Goal: Information Seeking & Learning: Check status

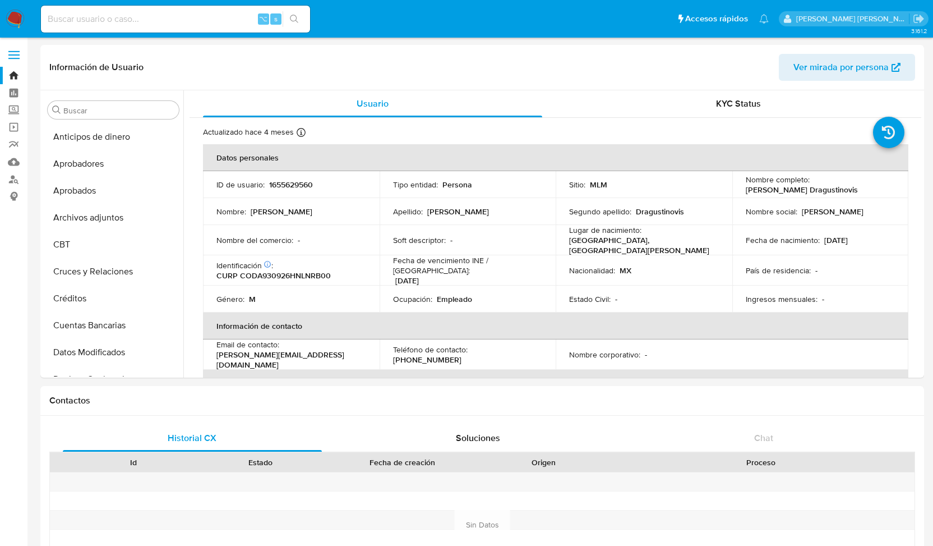
select select "10"
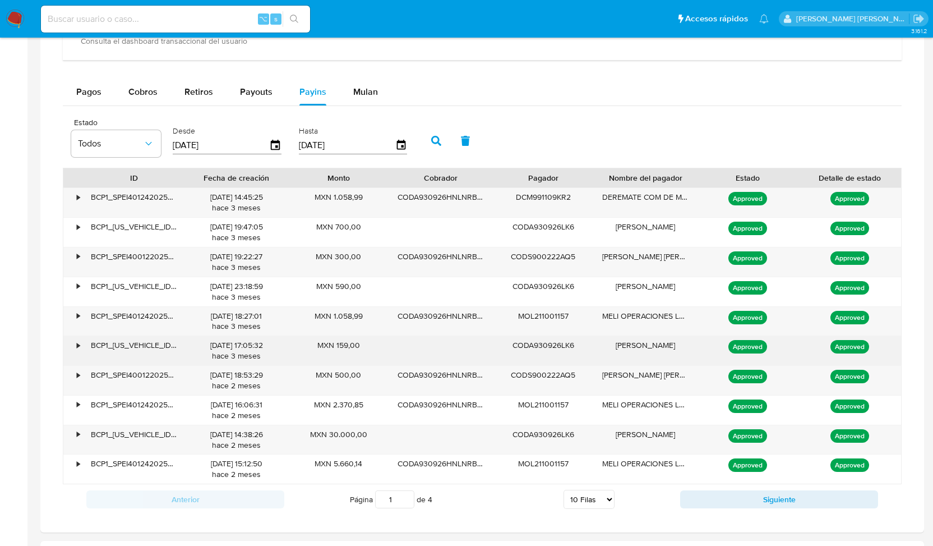
scroll to position [528, 0]
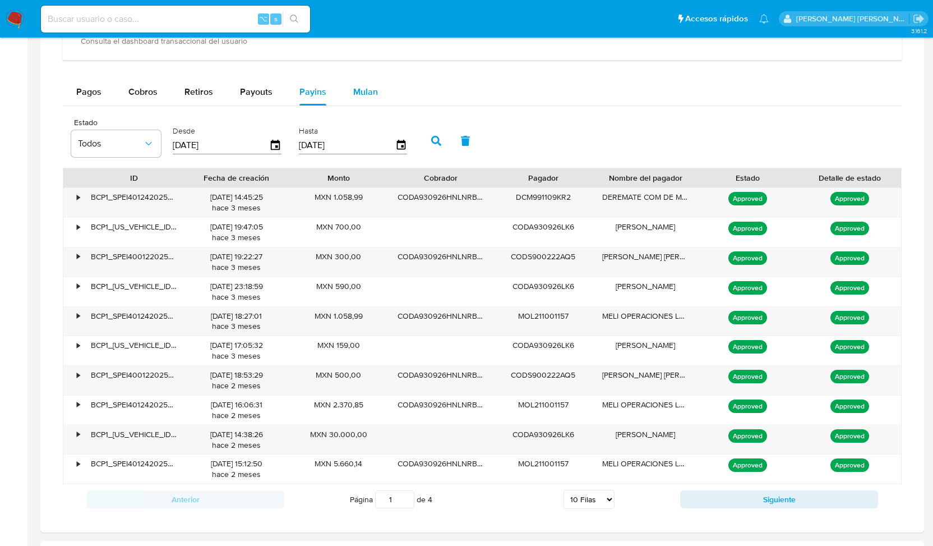
click at [357, 91] on span "Mulan" at bounding box center [365, 91] width 25 height 13
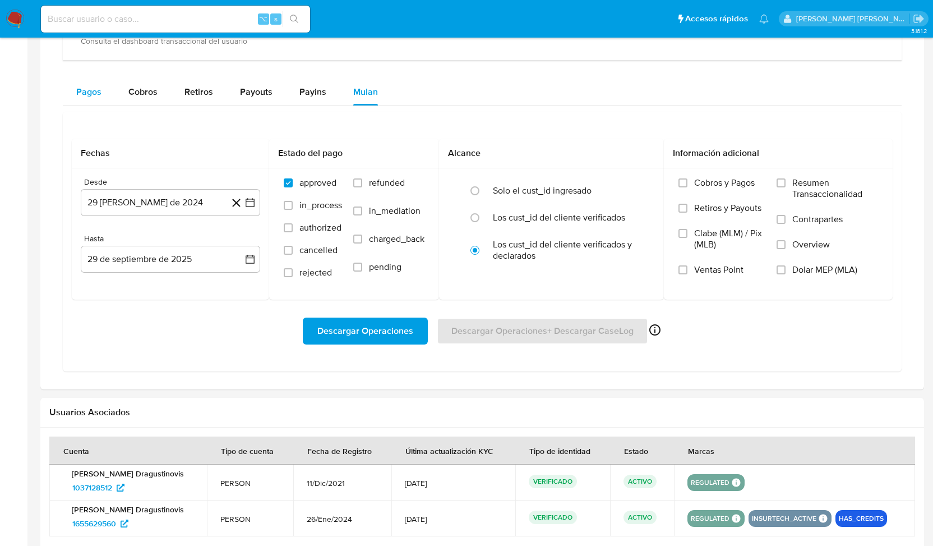
click at [94, 90] on span "Pagos" at bounding box center [88, 91] width 25 height 13
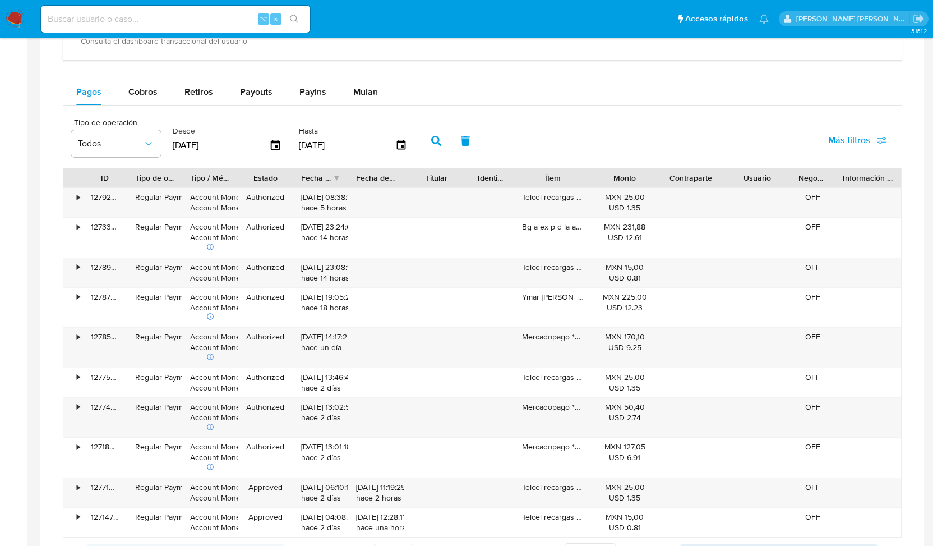
click at [151, 16] on input at bounding box center [175, 19] width 269 height 15
paste input "246809447"
type input "246809447"
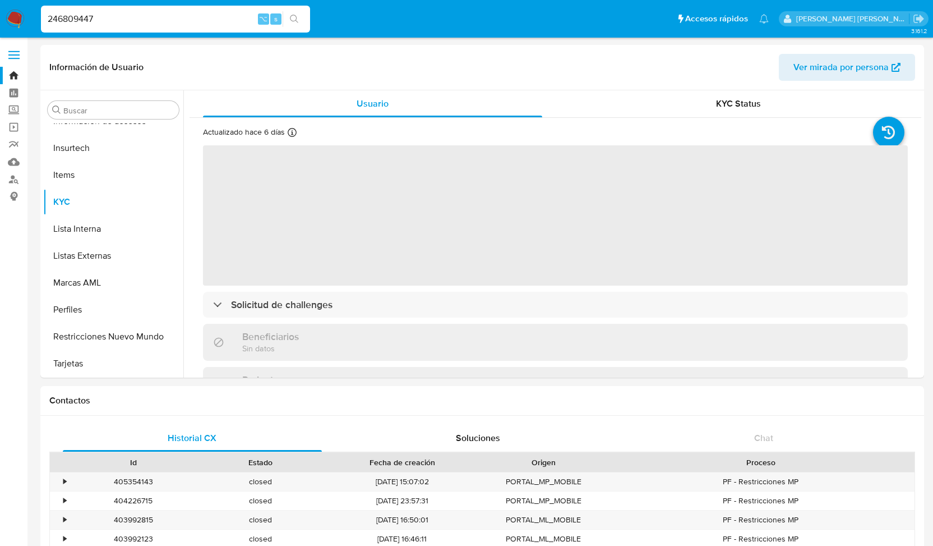
scroll to position [528, 0]
select select "10"
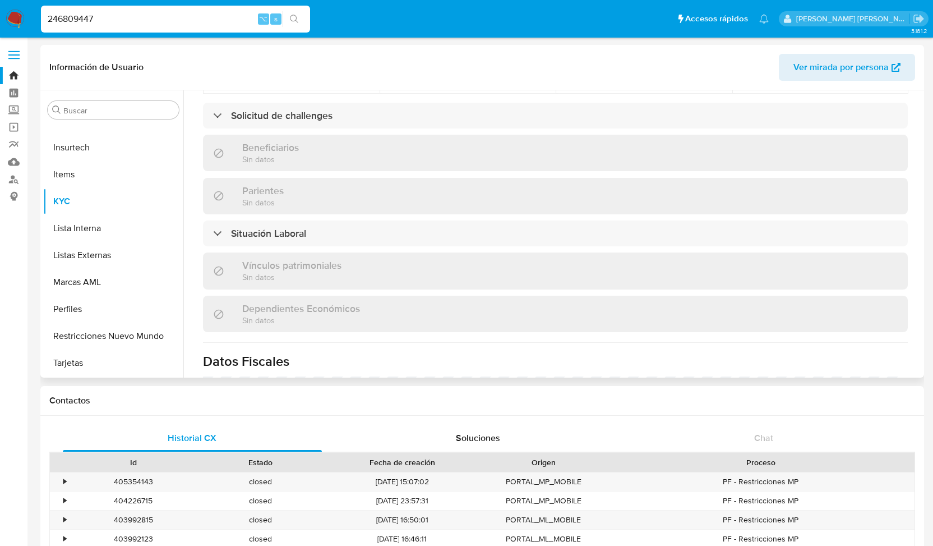
scroll to position [463, 0]
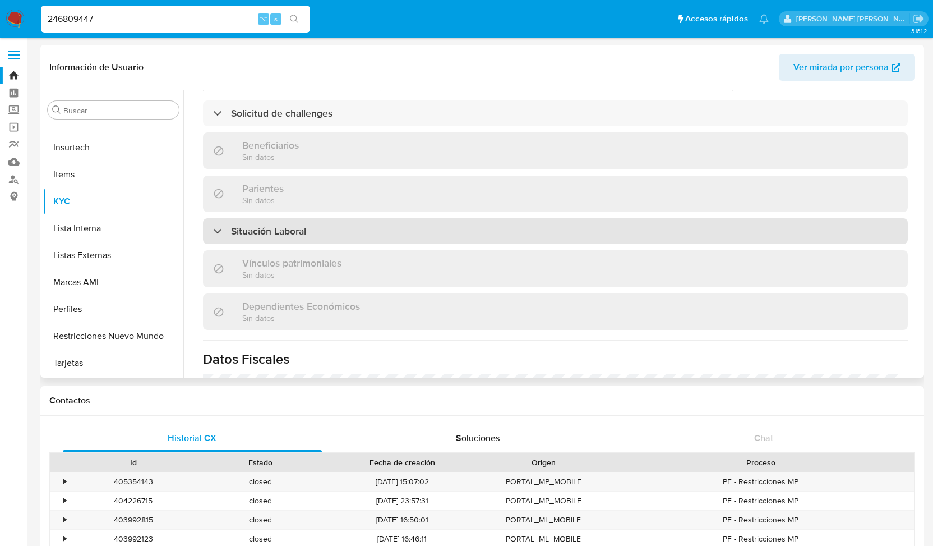
click at [211, 218] on div "Situación Laboral" at bounding box center [555, 231] width 705 height 26
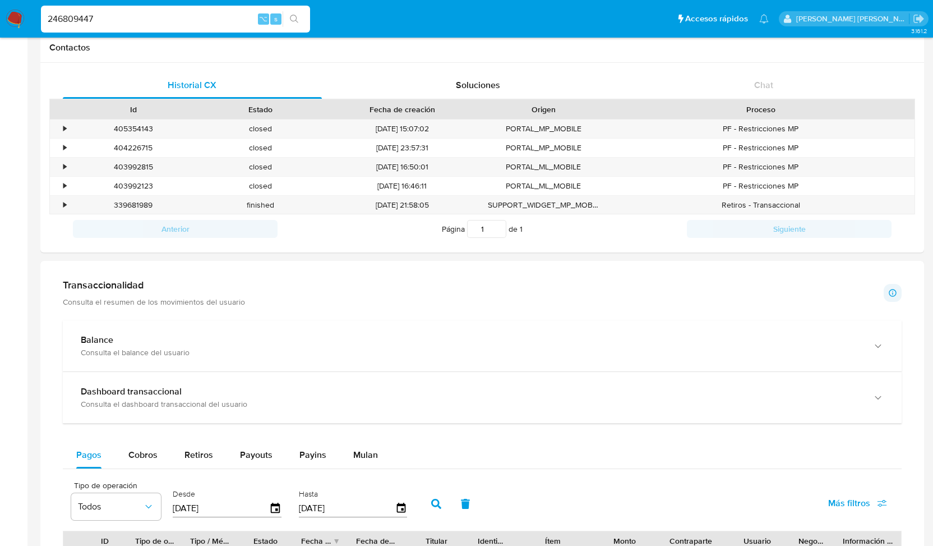
scroll to position [352, 0]
click at [63, 127] on div "•" at bounding box center [64, 129] width 3 height 11
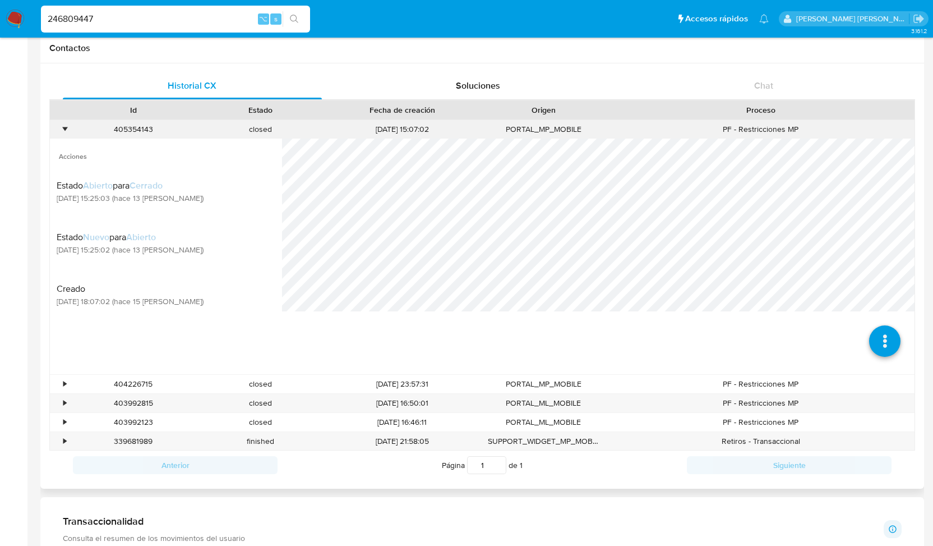
click at [63, 127] on div "•" at bounding box center [64, 129] width 3 height 11
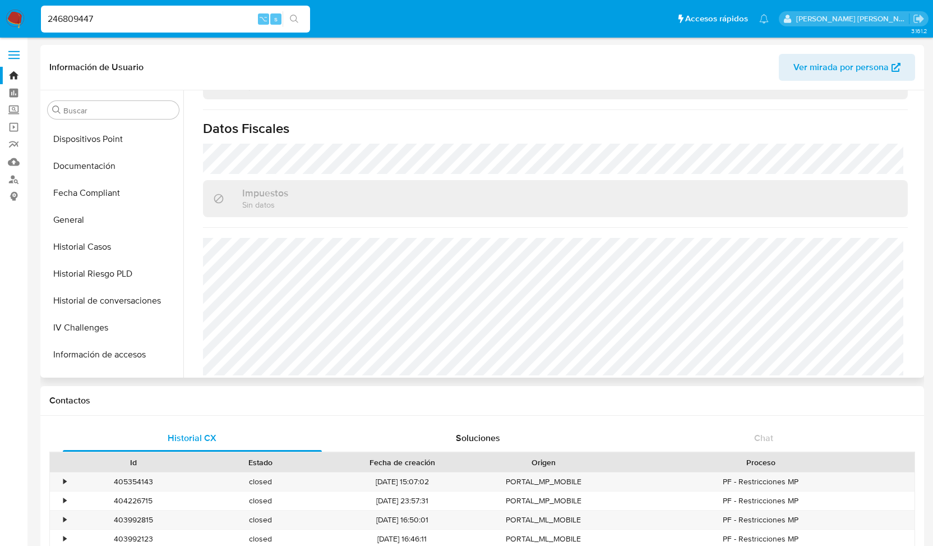
scroll to position [293, 0]
click at [87, 231] on button "General" at bounding box center [108, 220] width 131 height 27
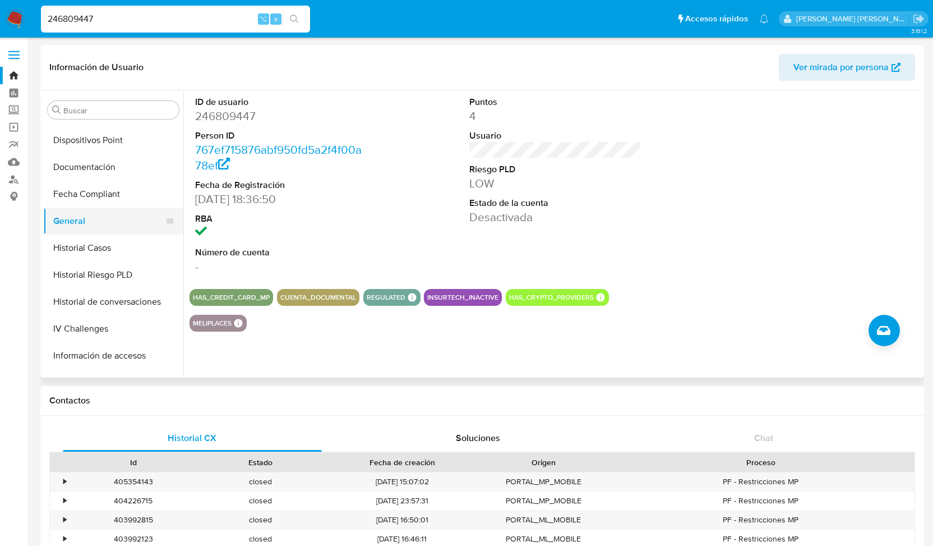
scroll to position [528, 0]
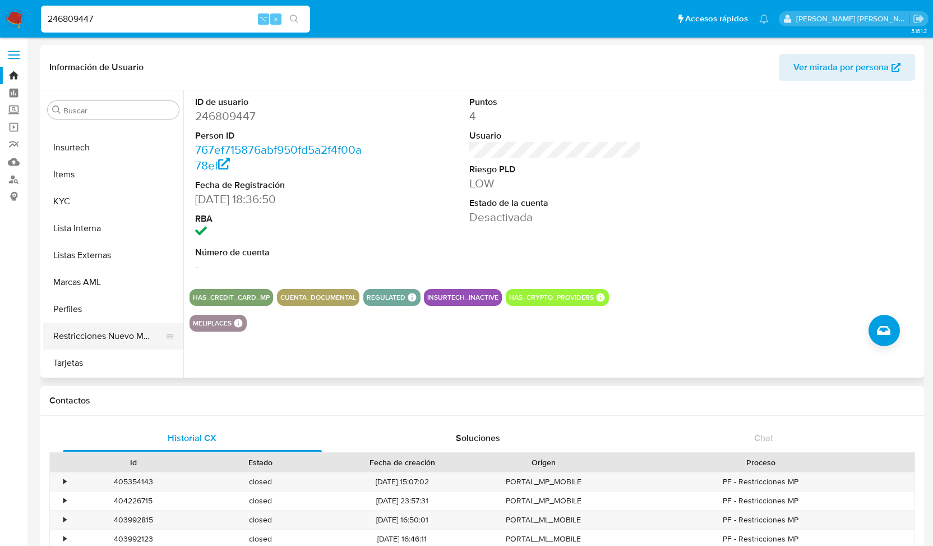
click at [88, 334] on button "Restricciones Nuevo Mundo" at bounding box center [108, 335] width 131 height 27
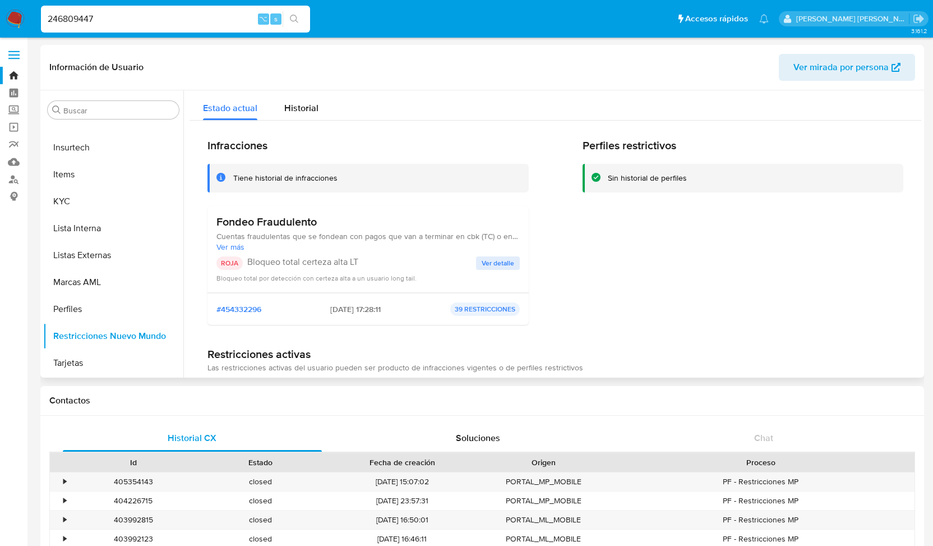
click at [501, 260] on span "Ver detalle" at bounding box center [498, 262] width 33 height 11
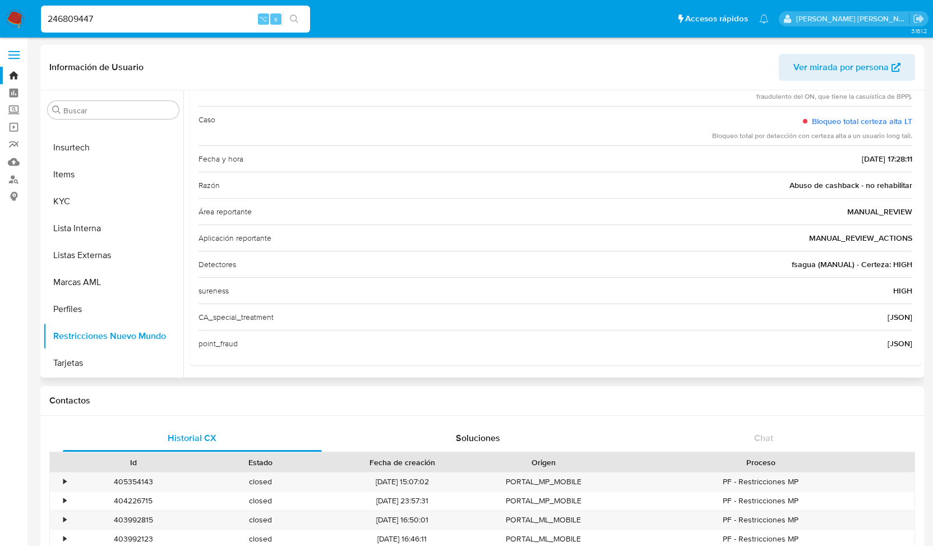
scroll to position [0, 0]
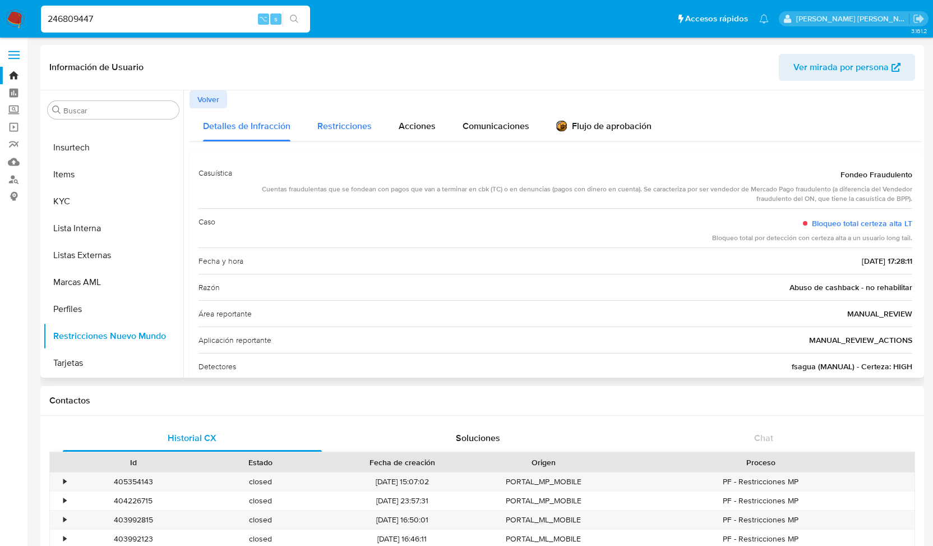
click at [364, 126] on span "Restricciones" at bounding box center [344, 125] width 54 height 13
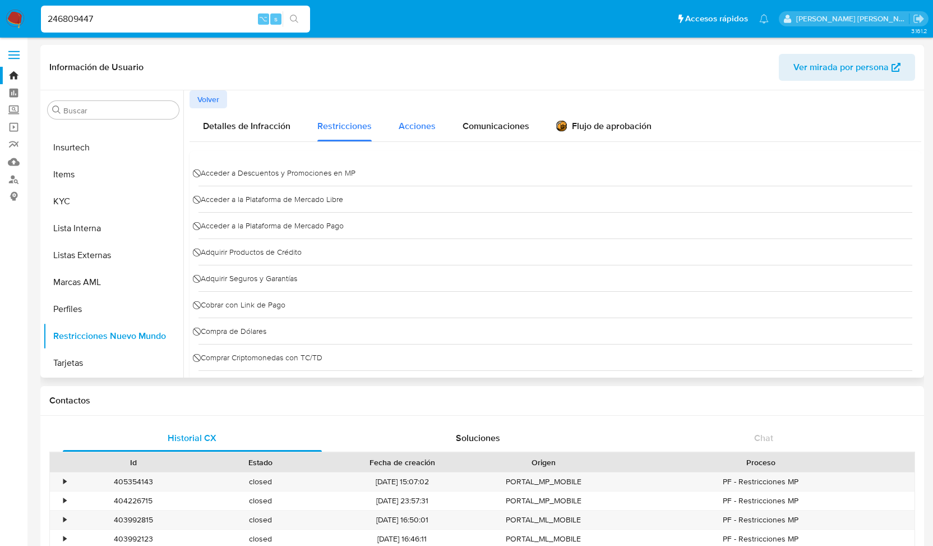
click at [416, 122] on span "Acciones" at bounding box center [417, 125] width 37 height 13
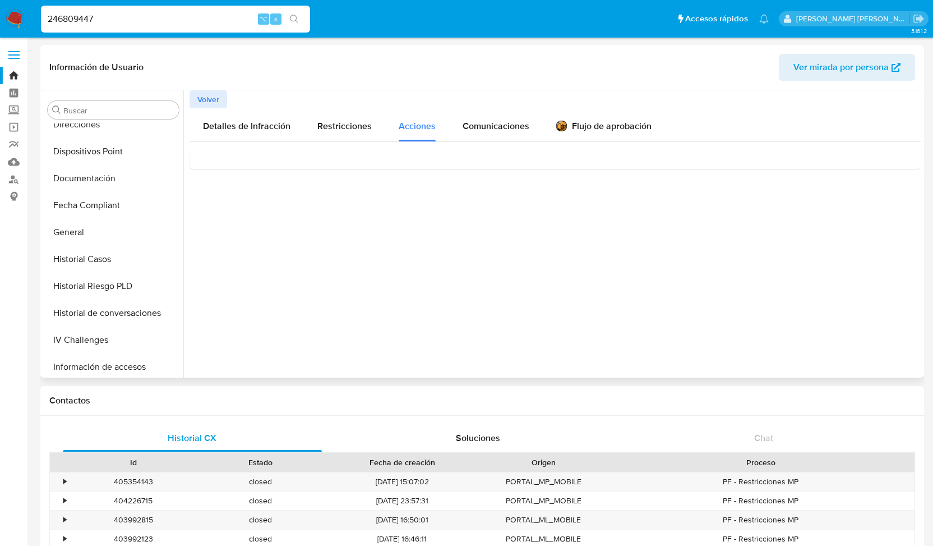
scroll to position [284, 0]
click at [102, 250] on button "Historial Casos" at bounding box center [108, 256] width 131 height 27
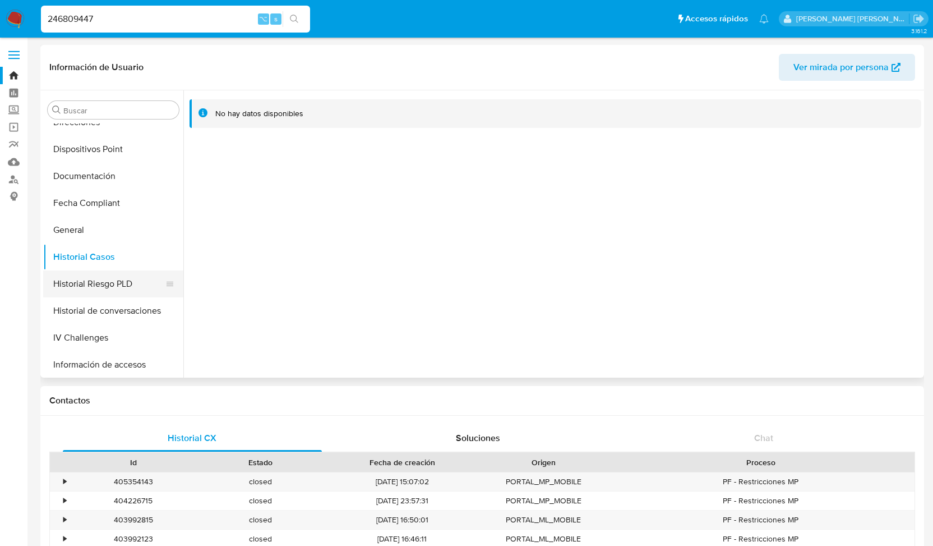
click at [93, 283] on button "Historial Riesgo PLD" at bounding box center [108, 283] width 131 height 27
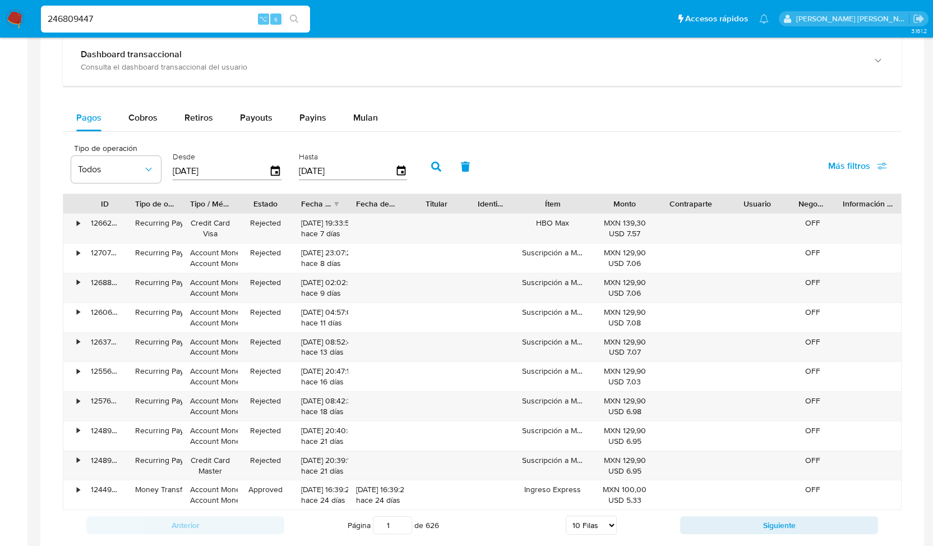
scroll to position [695, 0]
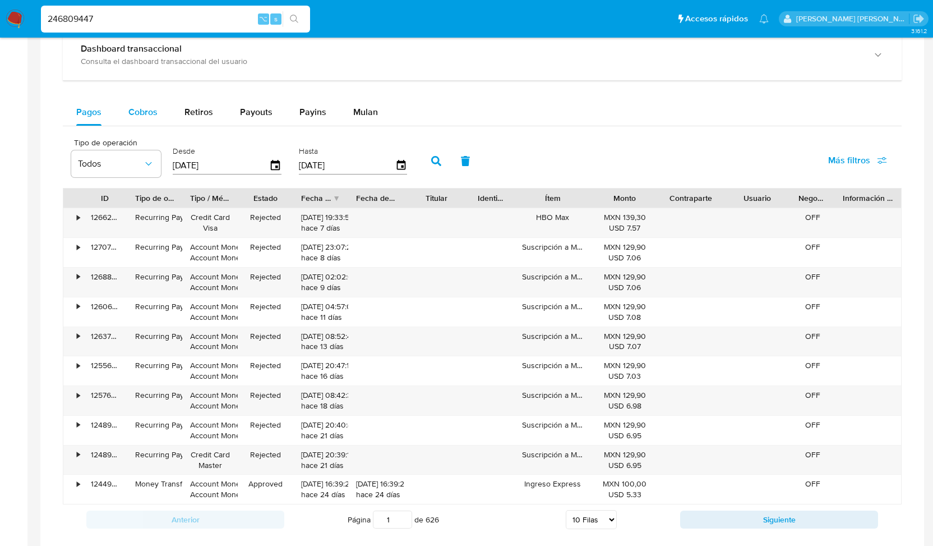
click at [148, 113] on span "Cobros" at bounding box center [142, 111] width 29 height 13
select select "10"
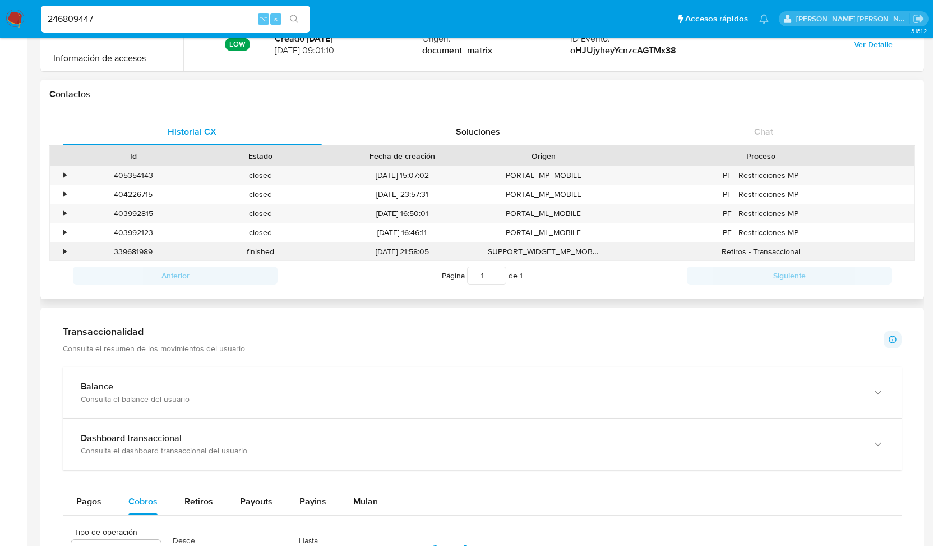
scroll to position [316, 0]
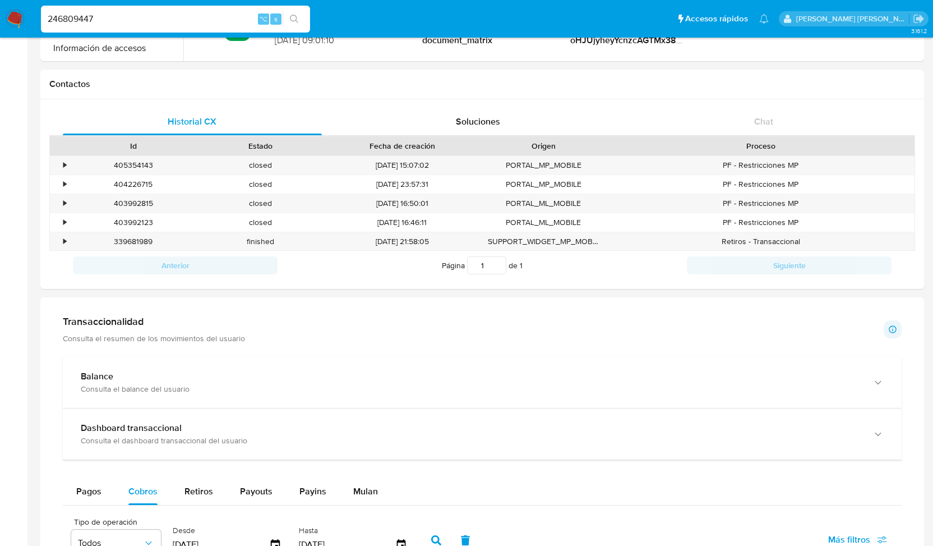
click at [145, 15] on input "246809447" at bounding box center [175, 19] width 269 height 15
drag, startPoint x: 145, startPoint y: 15, endPoint x: 37, endPoint y: 20, distance: 107.8
click at [37, 20] on ul "Pausado Ver notificaciones 246809447 ⌥ s Accesos rápidos Presiona las siguiente…" at bounding box center [404, 18] width 739 height 28
paste input "1919909081"
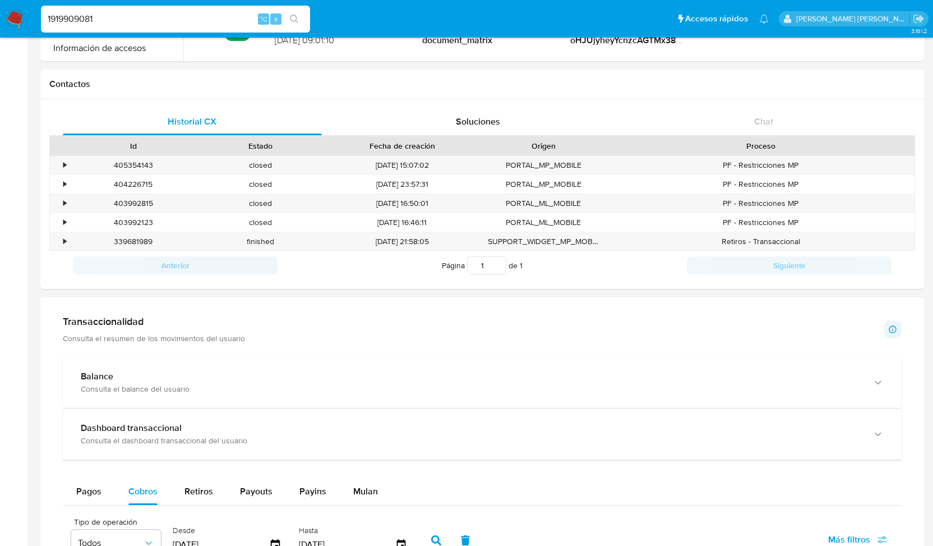
type input "1919909081"
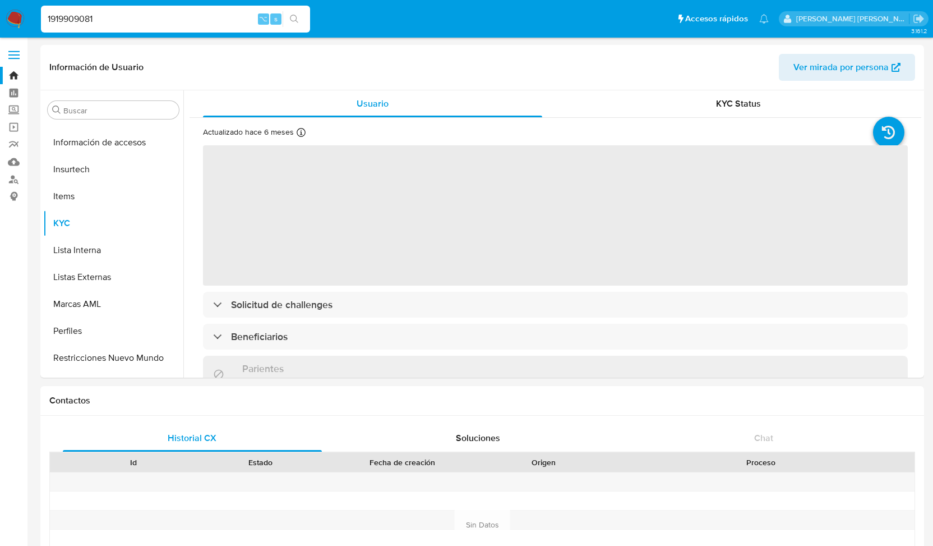
scroll to position [528, 0]
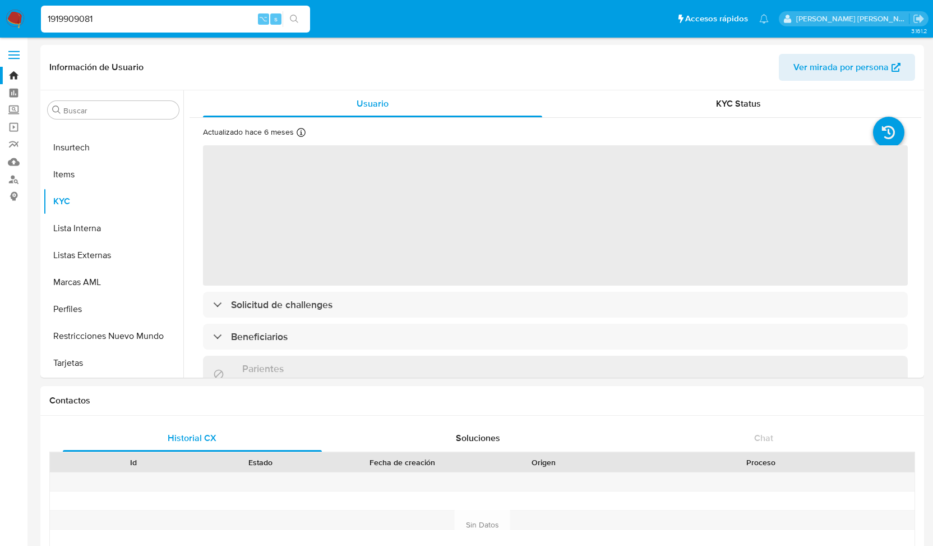
select select "10"
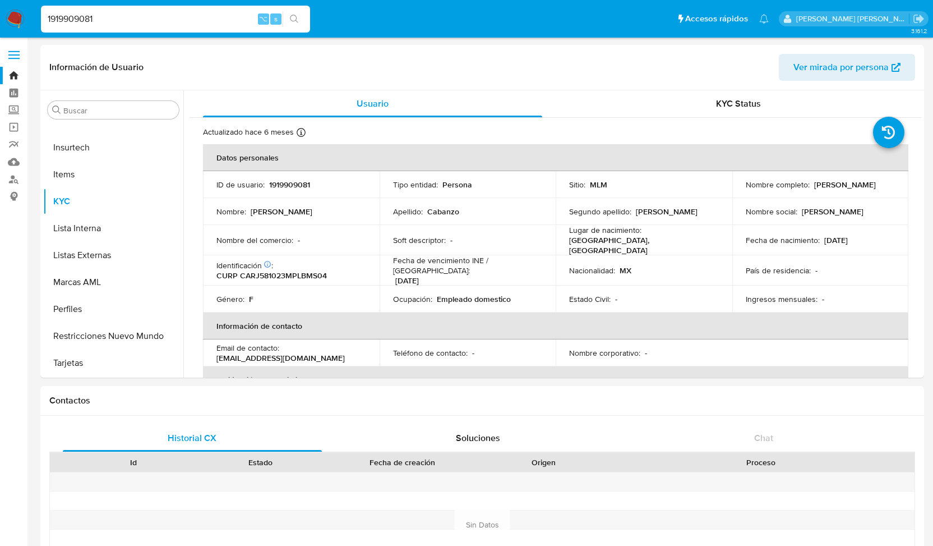
click at [150, 10] on div "1919909081 ⌥ s" at bounding box center [175, 19] width 269 height 27
click at [64, 10] on div "1919909081 ⌥ s" at bounding box center [175, 19] width 269 height 27
click at [64, 17] on input "1919909081" at bounding box center [175, 19] width 269 height 15
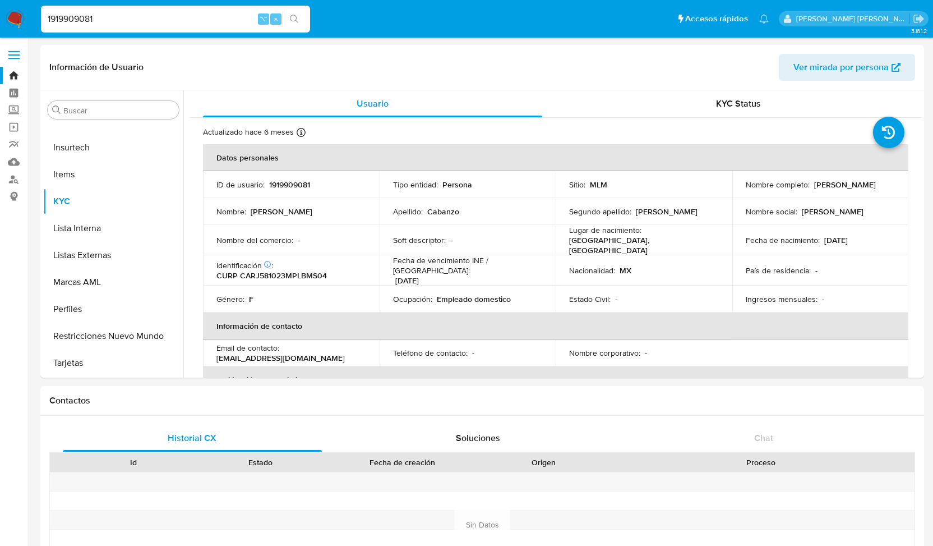
paste input "715824665"
type input "715824665"
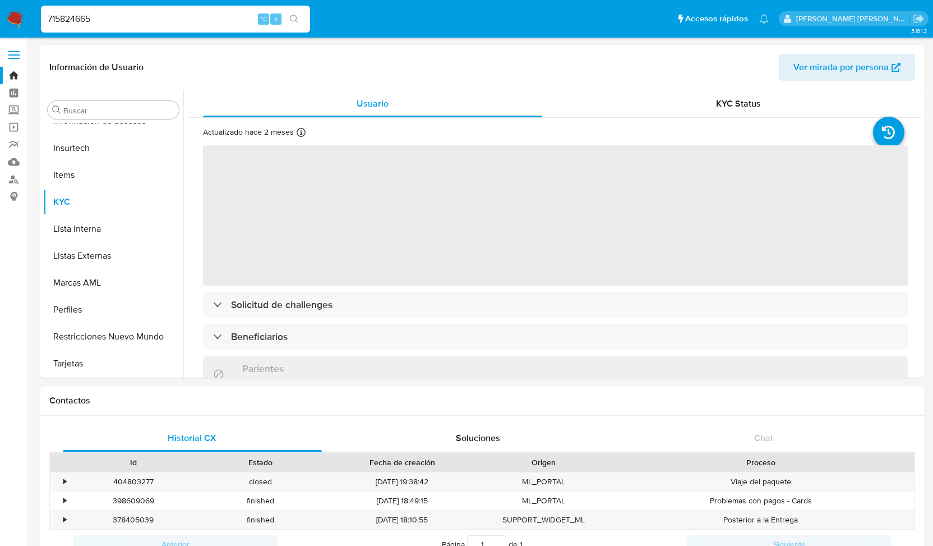
scroll to position [528, 0]
select select "10"
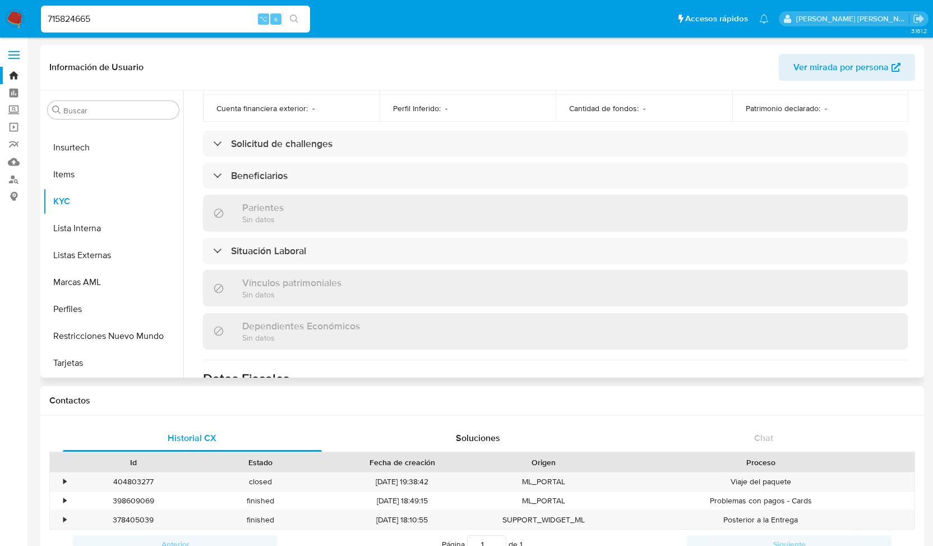
scroll to position [434, 0]
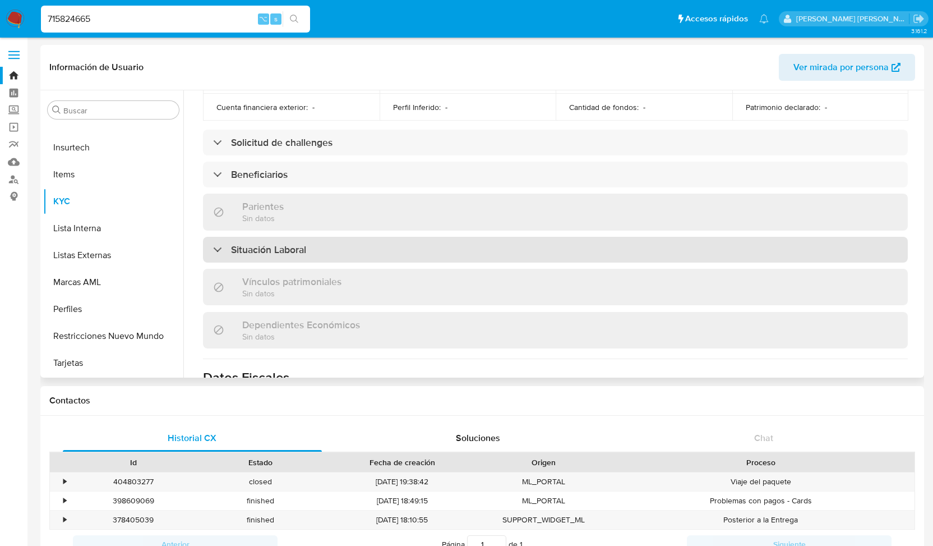
click at [211, 237] on div "Situación Laboral" at bounding box center [555, 250] width 705 height 26
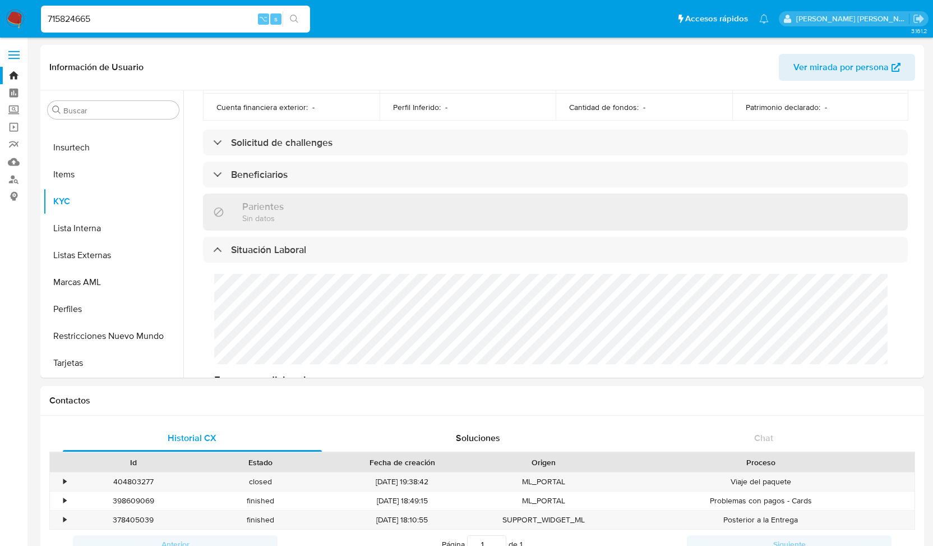
click at [76, 17] on input "715824665" at bounding box center [175, 19] width 269 height 15
paste input "246809447"
type input "246809447"
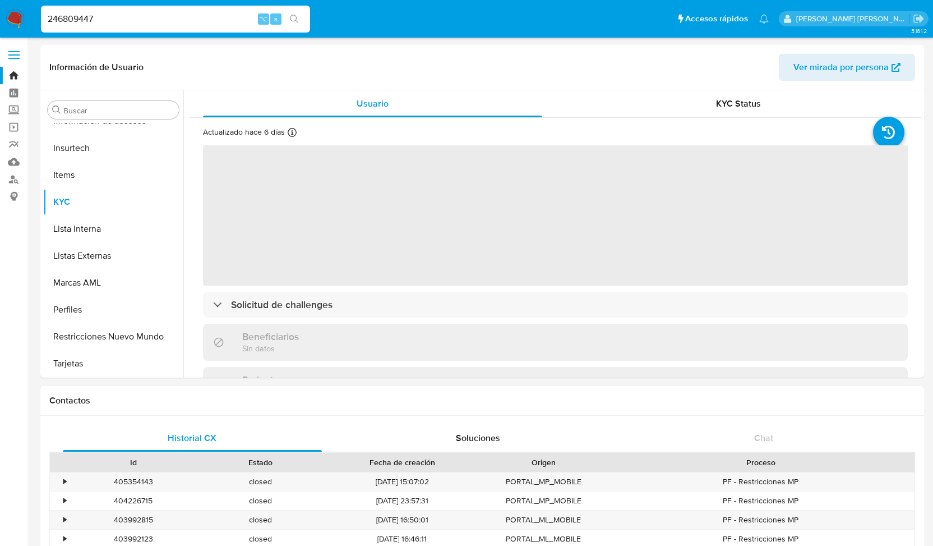
scroll to position [528, 0]
select select "10"
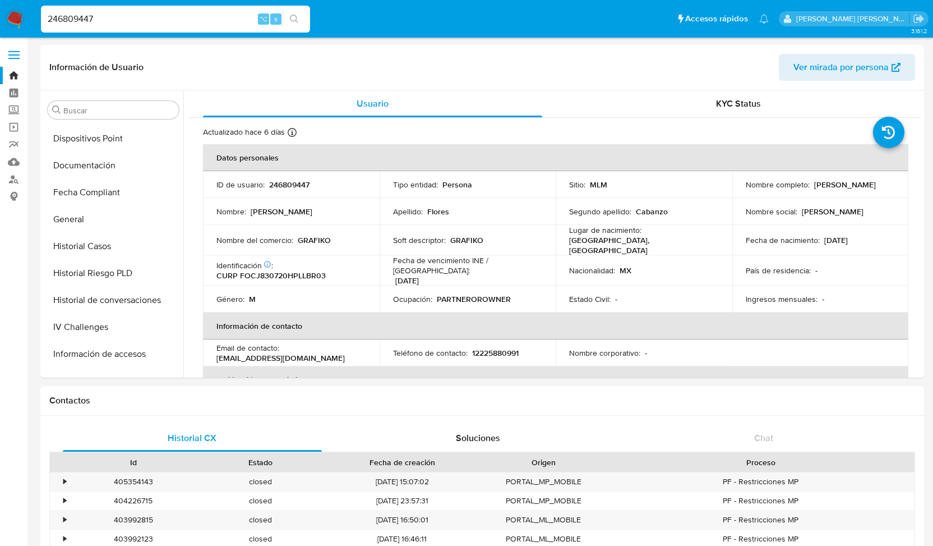
scroll to position [265, 0]
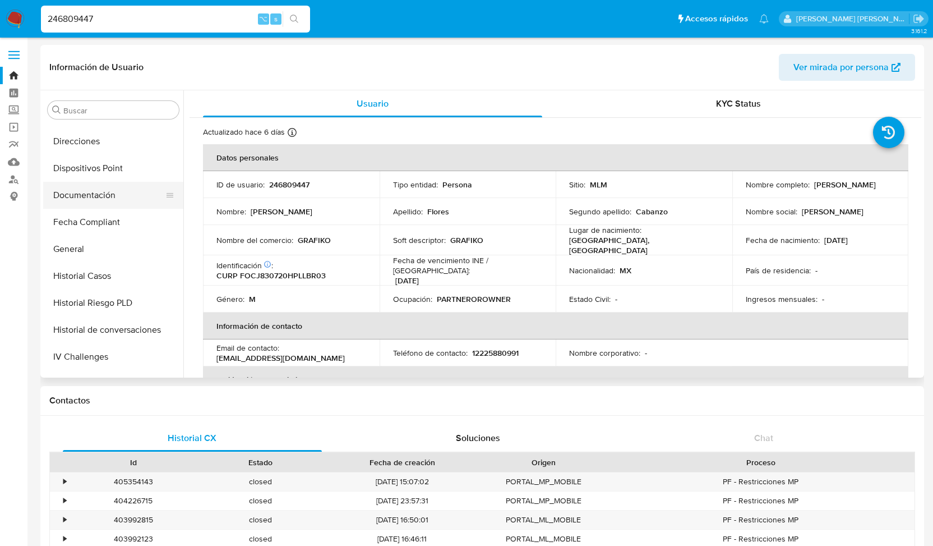
click at [98, 193] on button "Documentación" at bounding box center [108, 195] width 131 height 27
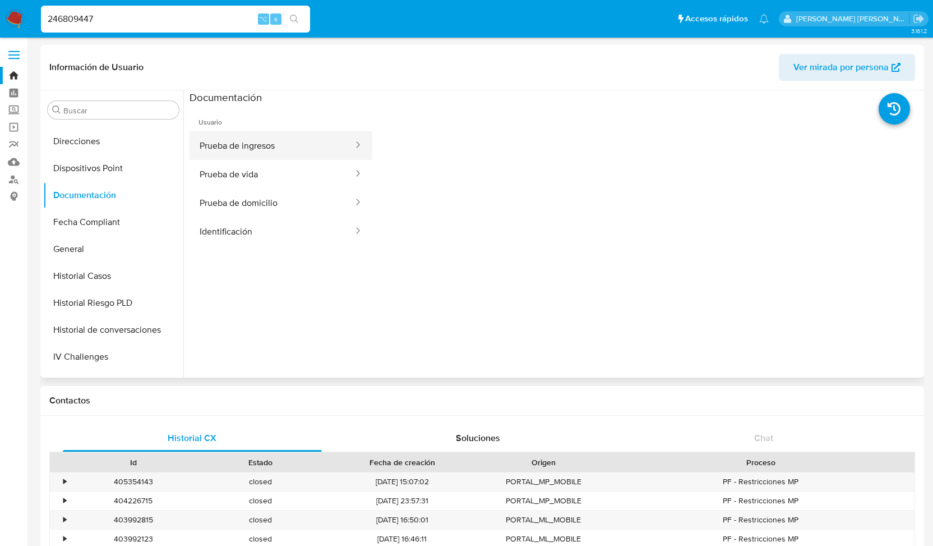
click at [283, 147] on button "Prueba de ingresos" at bounding box center [272, 145] width 165 height 29
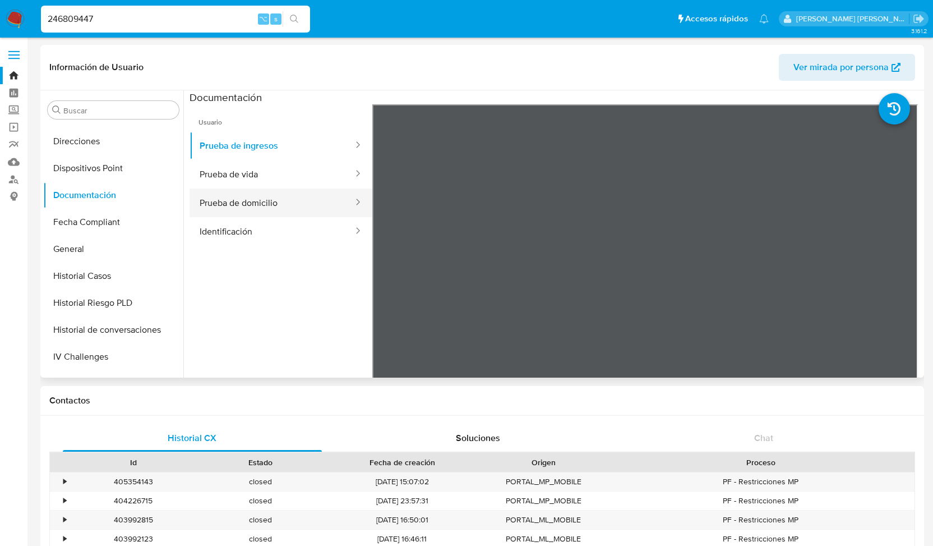
click at [246, 200] on button "Prueba de domicilio" at bounding box center [272, 202] width 165 height 29
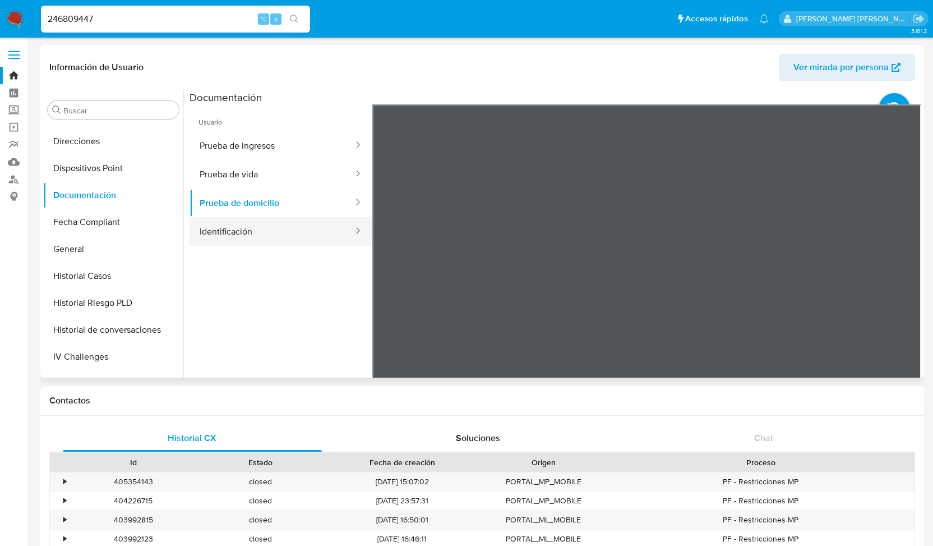
click at [256, 239] on button "Identificación" at bounding box center [272, 231] width 165 height 29
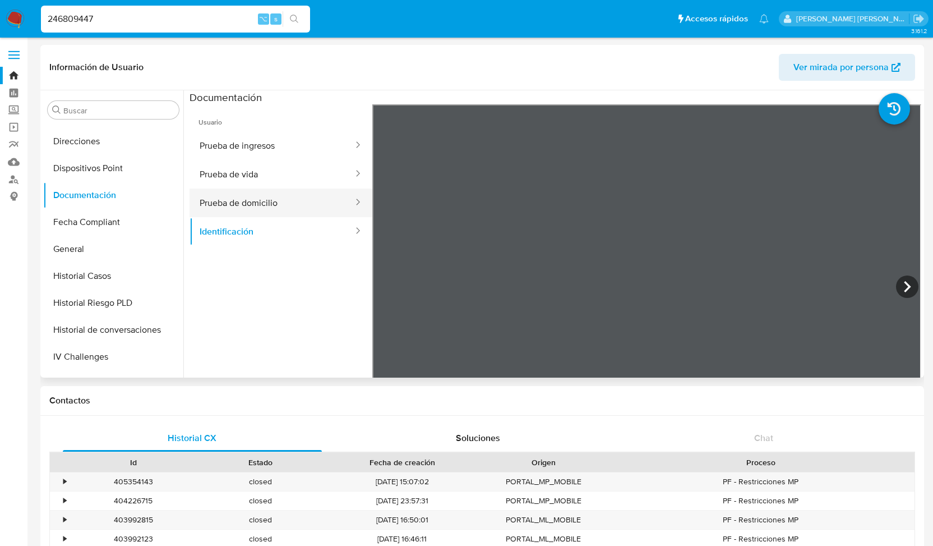
click at [259, 197] on button "Prueba de domicilio" at bounding box center [272, 202] width 165 height 29
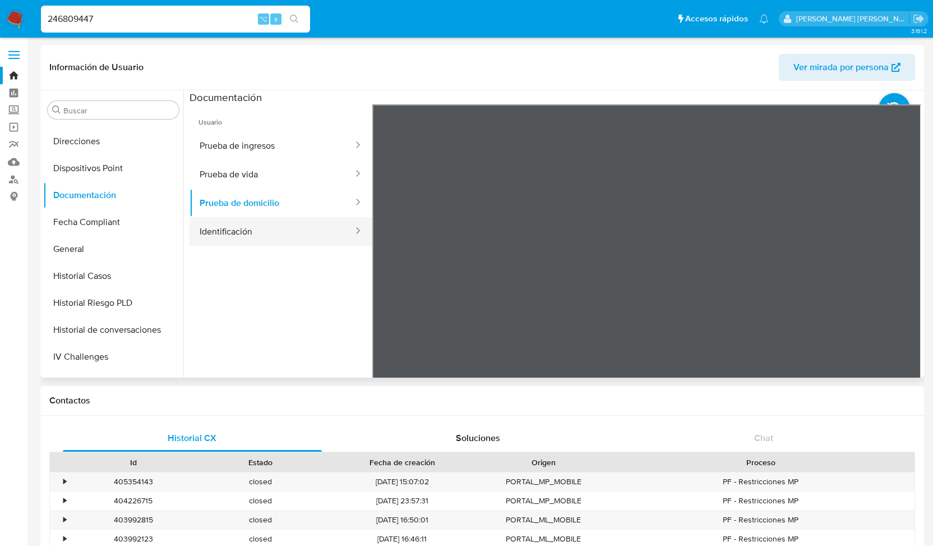
click at [257, 232] on button "Identificación" at bounding box center [272, 231] width 165 height 29
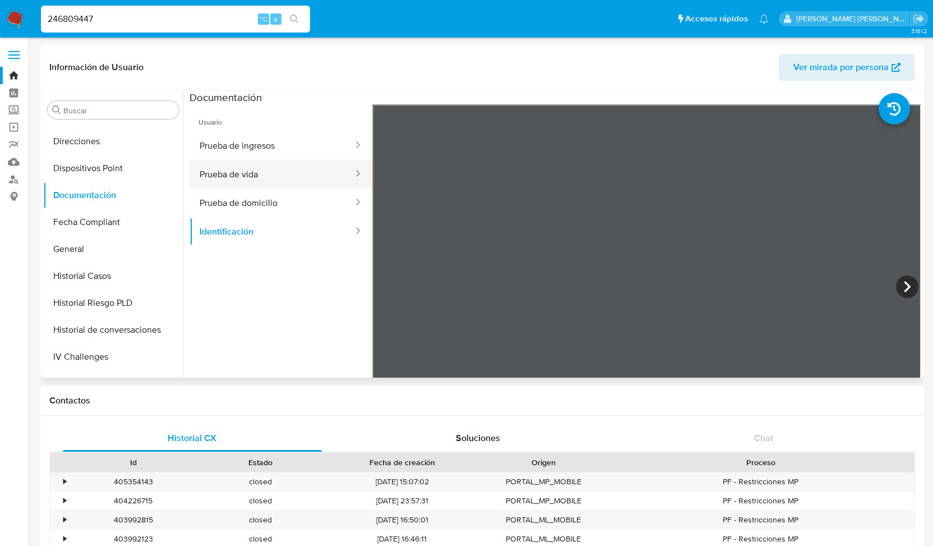
click at [255, 171] on button "Prueba de vida" at bounding box center [272, 174] width 165 height 29
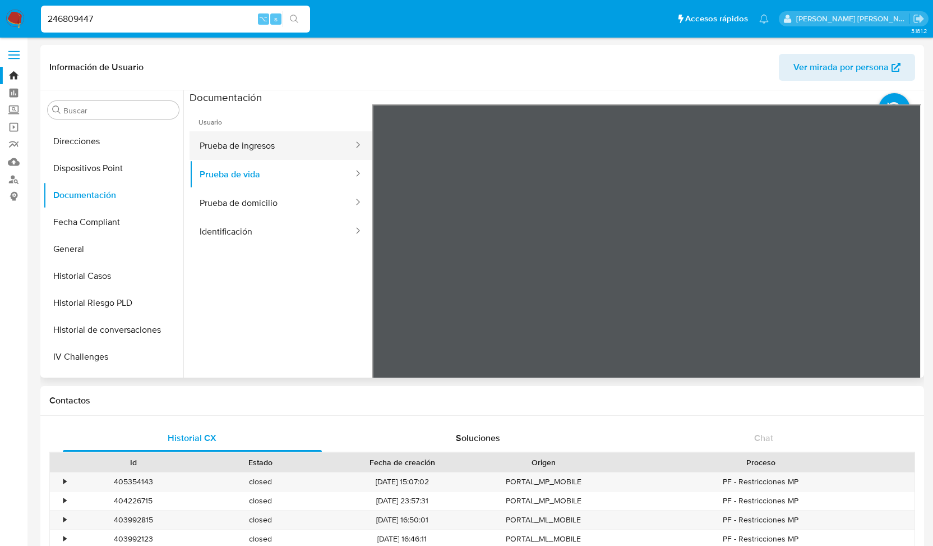
click at [247, 148] on button "Prueba de ingresos" at bounding box center [272, 145] width 165 height 29
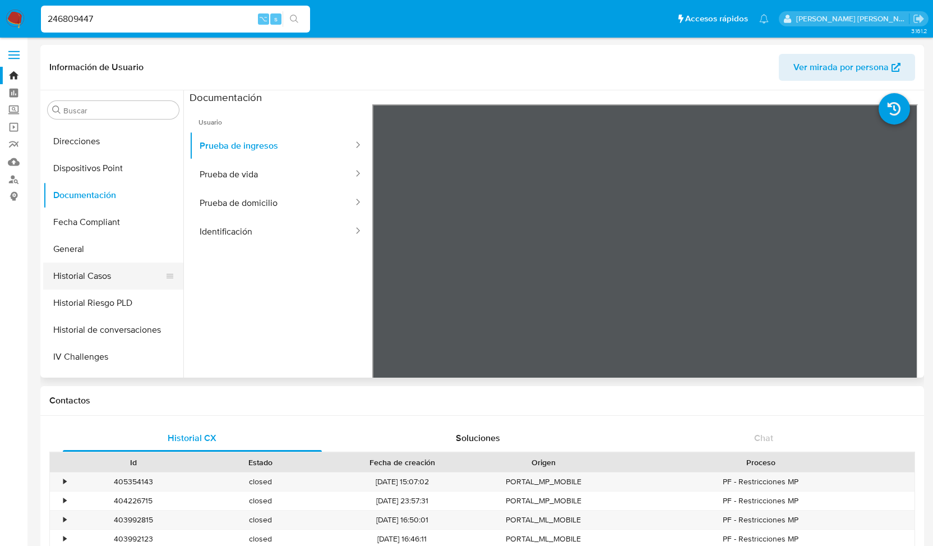
click at [123, 280] on button "Historial Casos" at bounding box center [108, 275] width 131 height 27
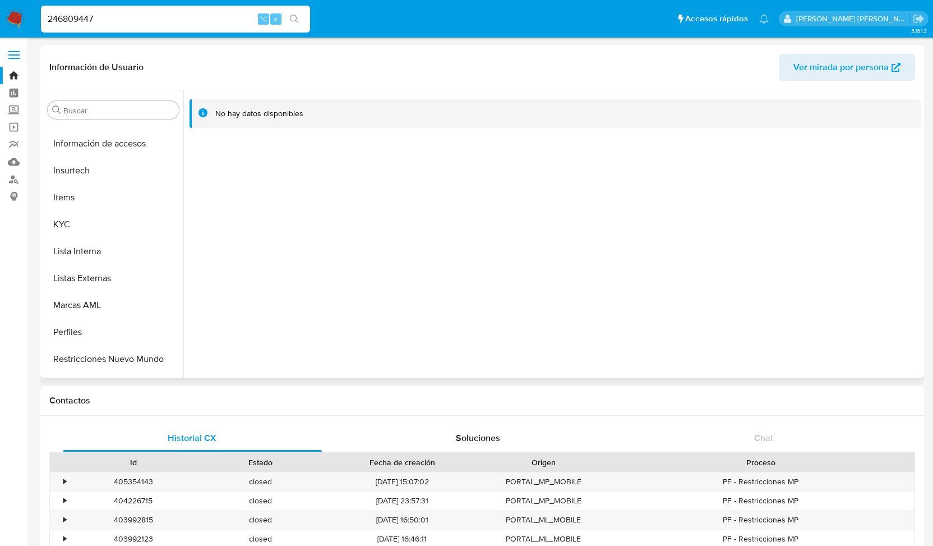
scroll to position [519, 0]
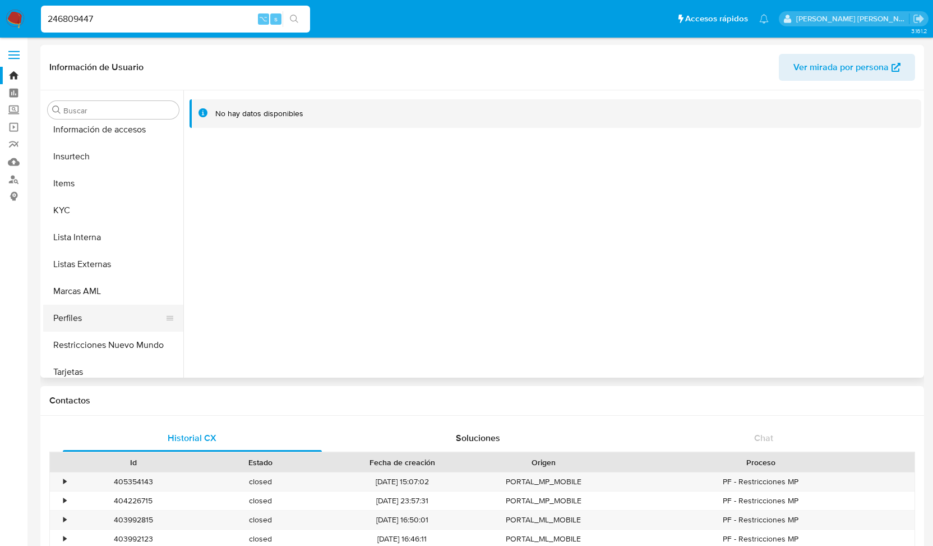
click at [79, 318] on button "Perfiles" at bounding box center [108, 317] width 131 height 27
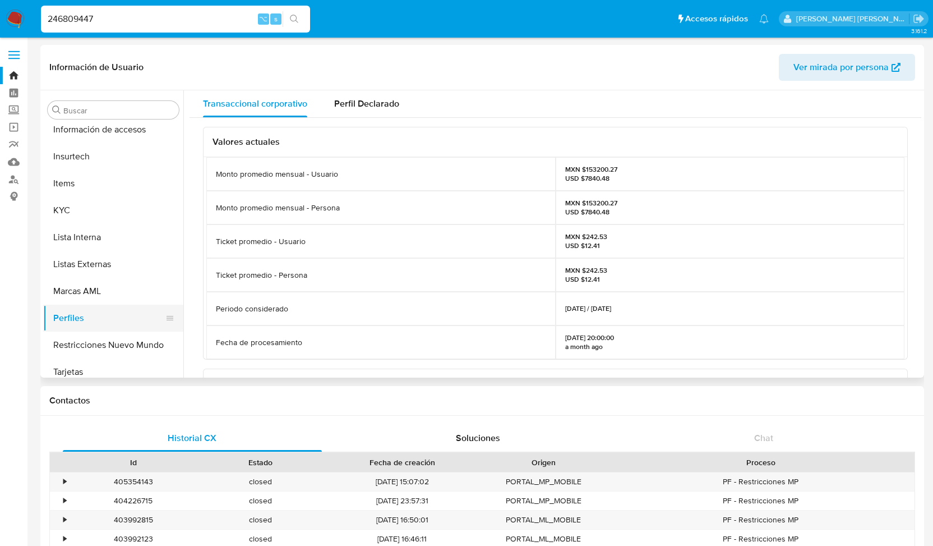
scroll to position [528, 0]
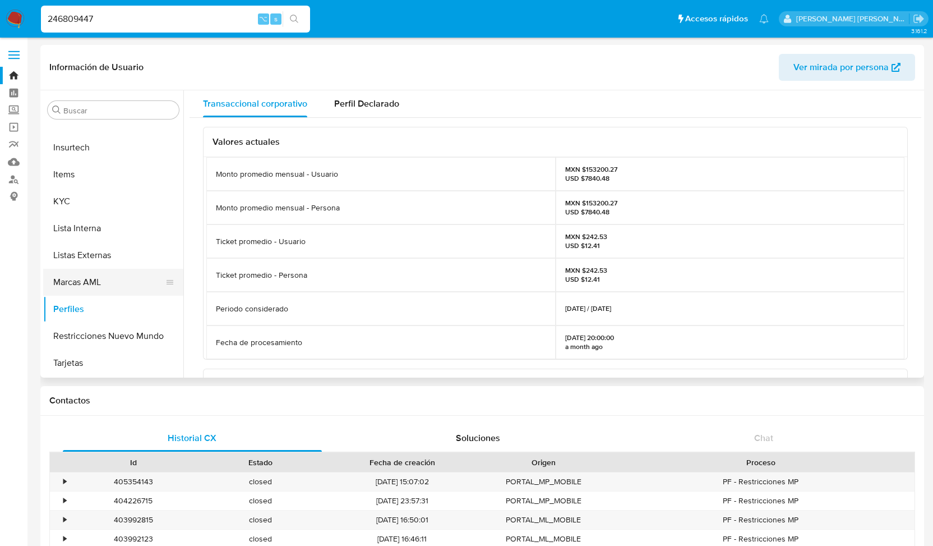
click at [90, 279] on button "Marcas AML" at bounding box center [108, 282] width 131 height 27
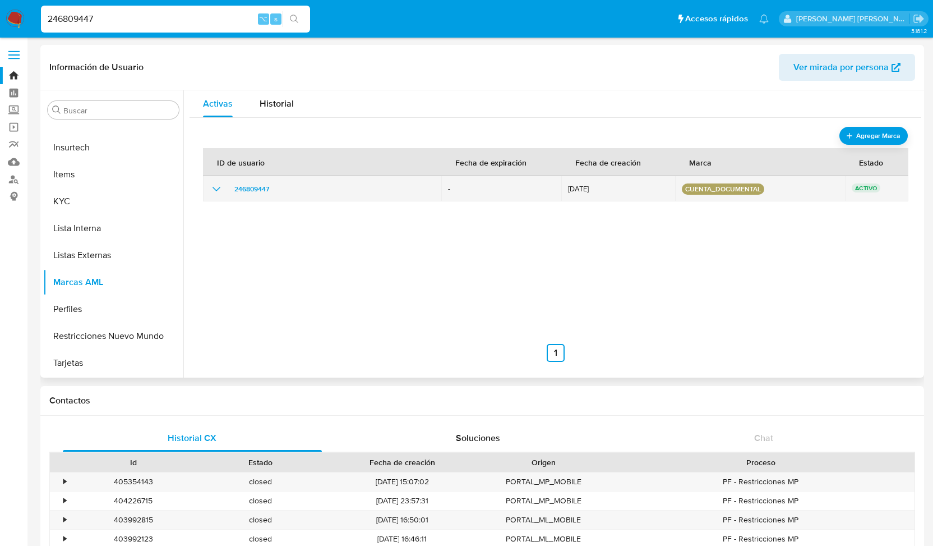
click at [213, 188] on icon "show_hidden_detail_by_id_246809447" at bounding box center [216, 188] width 13 height 13
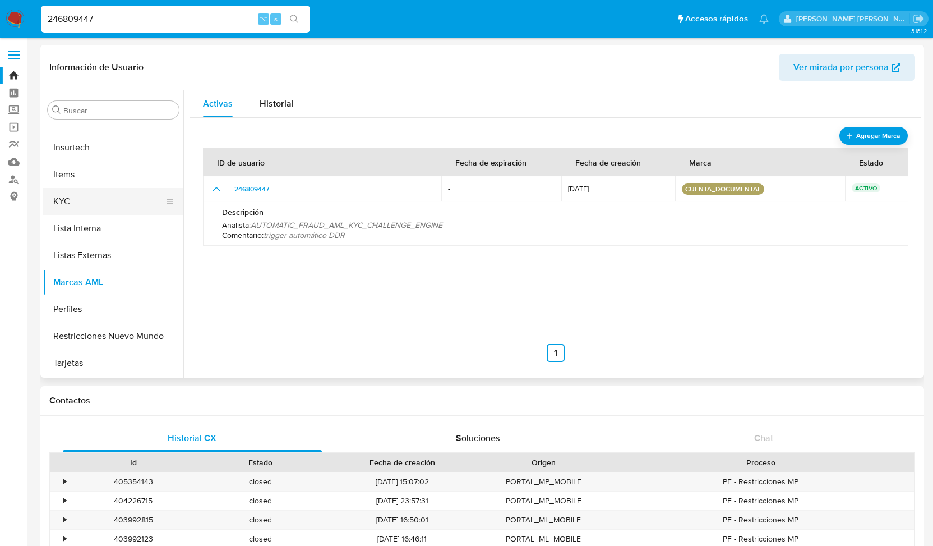
click at [85, 199] on button "KYC" at bounding box center [108, 201] width 131 height 27
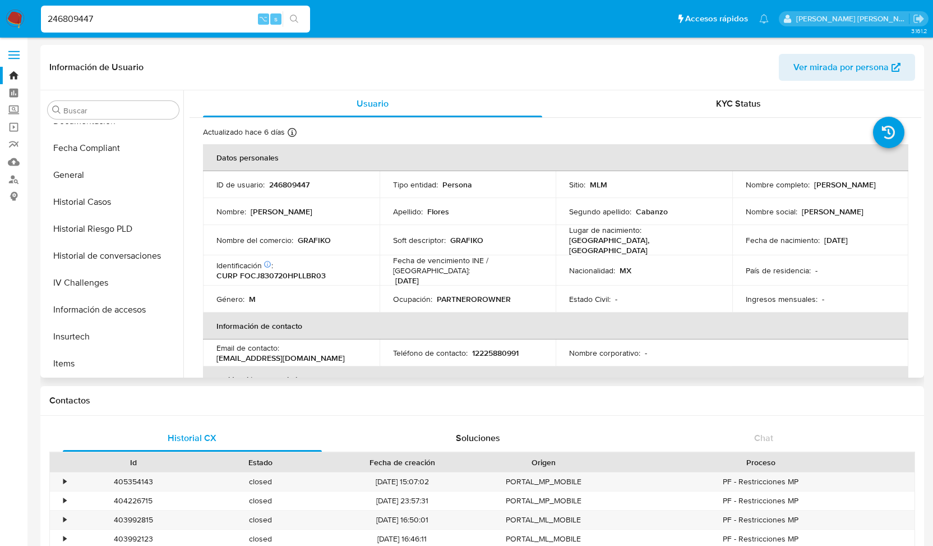
scroll to position [336, 0]
click at [79, 179] on button "General" at bounding box center [108, 177] width 131 height 27
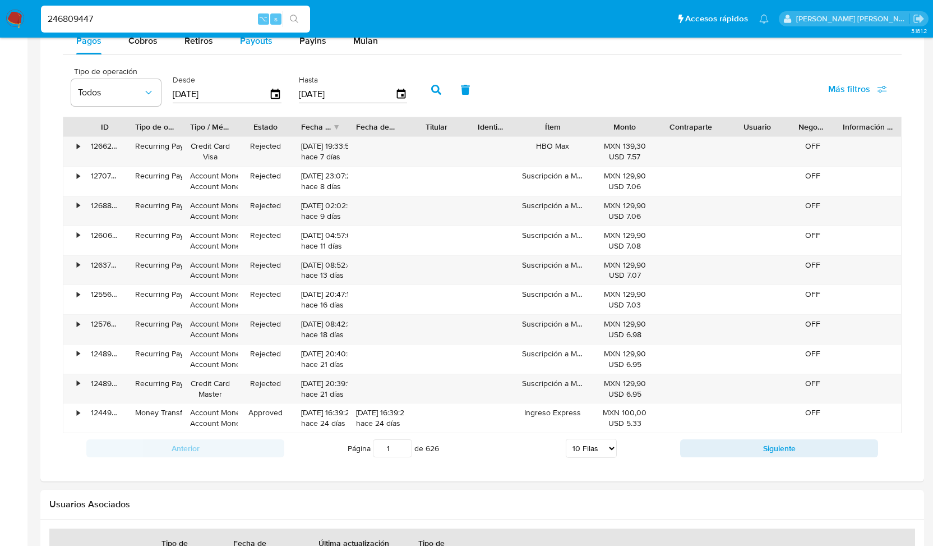
scroll to position [703, 0]
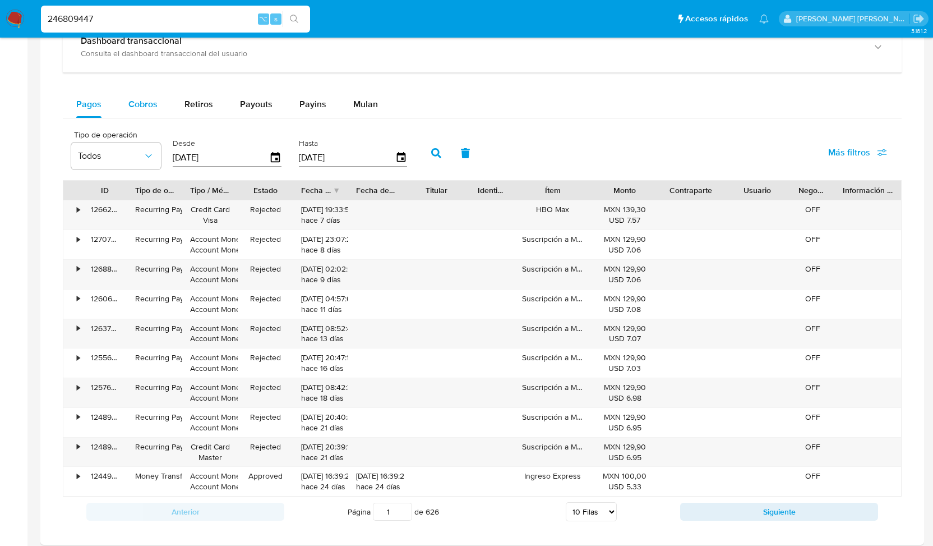
click at [145, 101] on span "Cobros" at bounding box center [142, 104] width 29 height 13
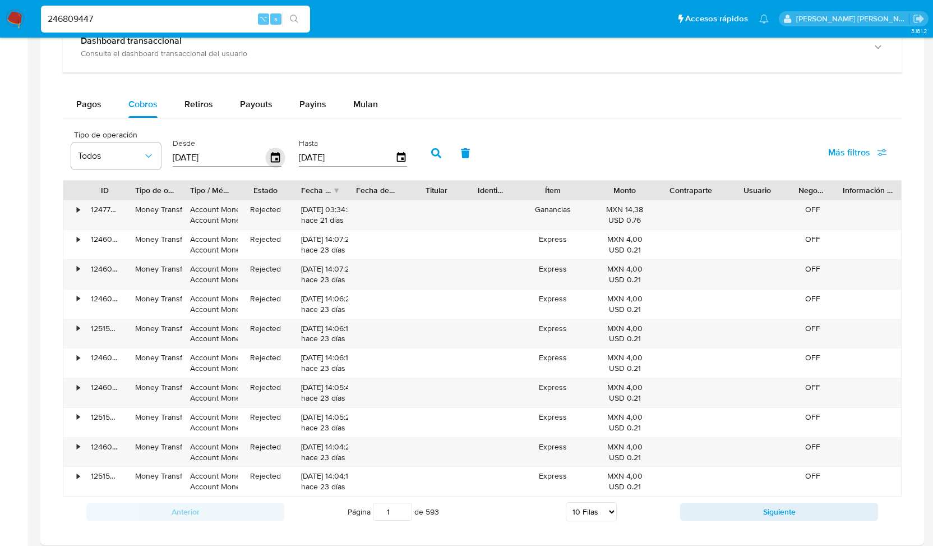
click at [273, 154] on icon "button" at bounding box center [276, 158] width 20 height 20
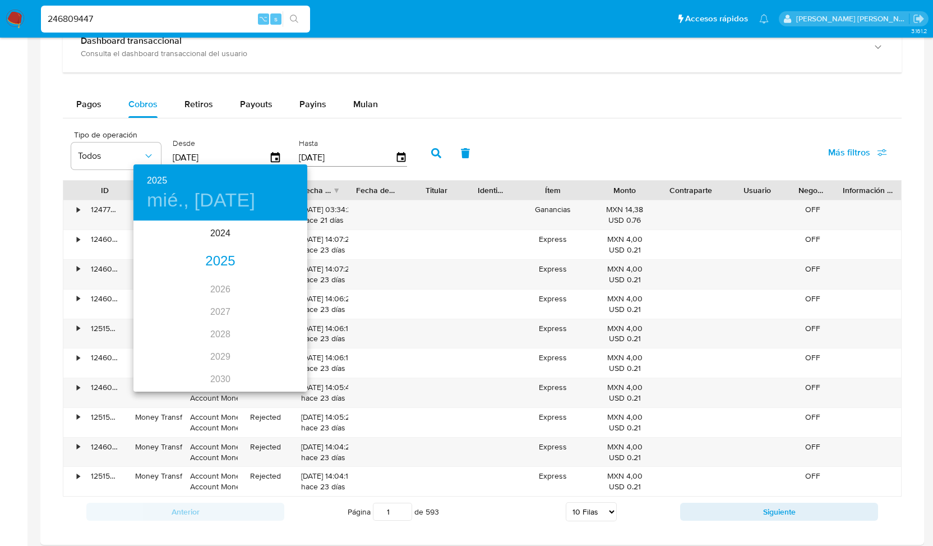
click at [234, 261] on div "2025" at bounding box center [220, 261] width 174 height 22
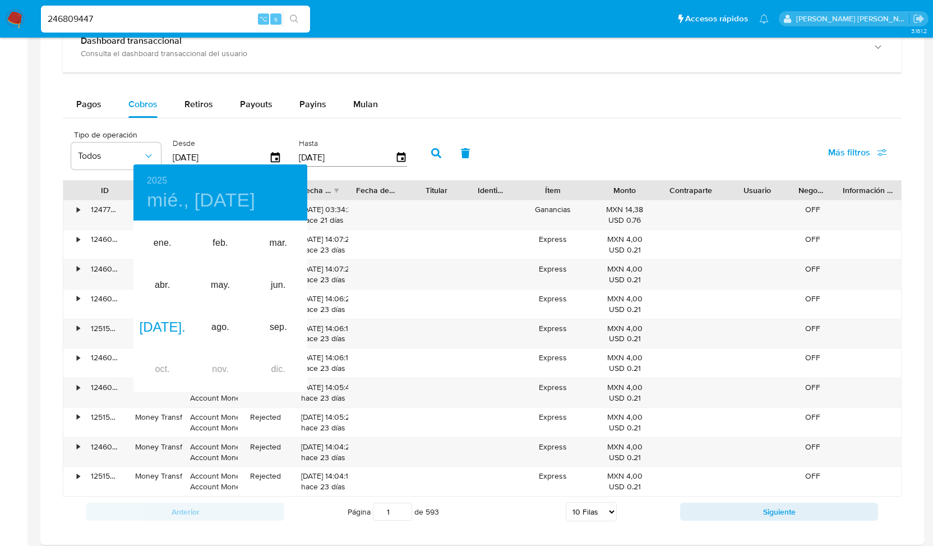
click at [436, 152] on div at bounding box center [466, 273] width 933 height 546
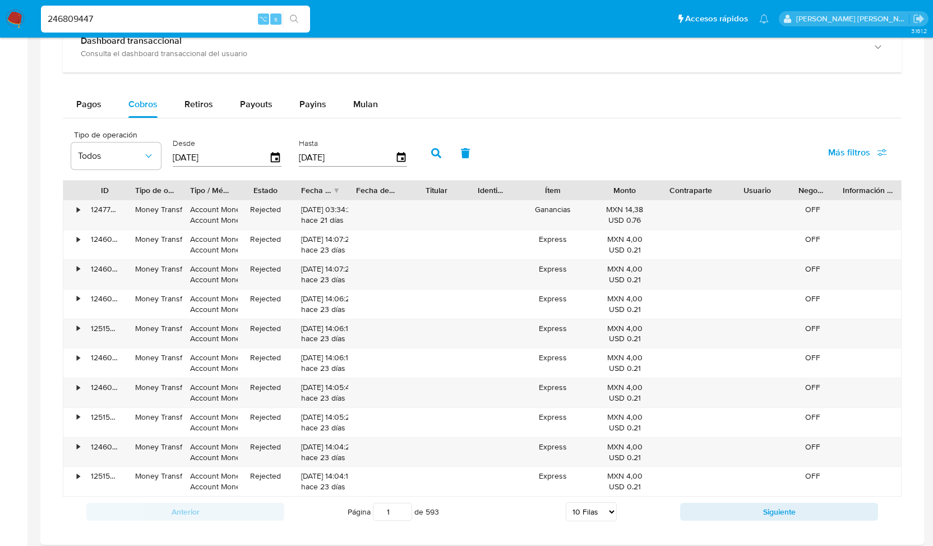
click at [435, 148] on icon "button" at bounding box center [436, 153] width 10 height 10
click at [601, 509] on select "5 Filas 10 Filas 20 Filas 25 Filas 50 Filas 100 Filas" at bounding box center [591, 511] width 51 height 19
select select "100"
click at [566, 502] on select "5 Filas 10 Filas 20 Filas 25 Filas 50 Filas 100 Filas" at bounding box center [591, 511] width 51 height 19
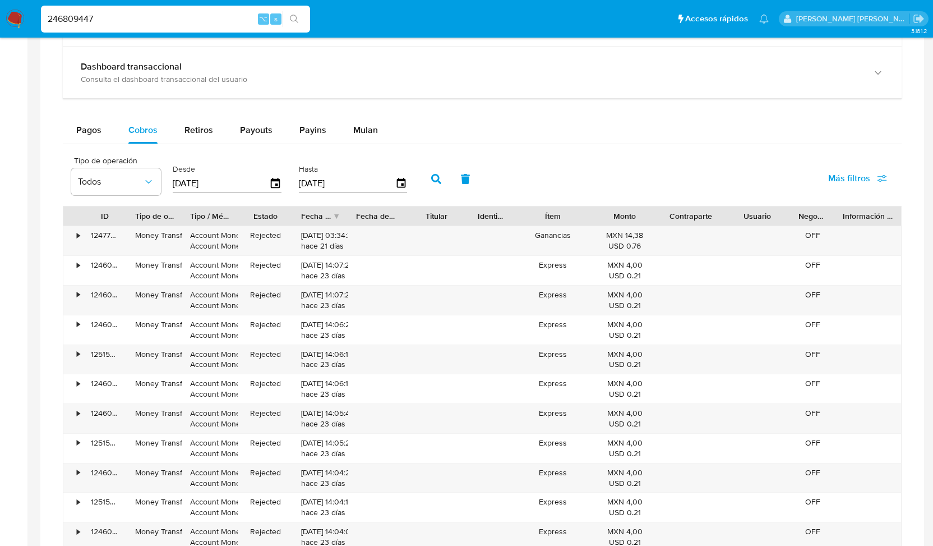
scroll to position [674, 0]
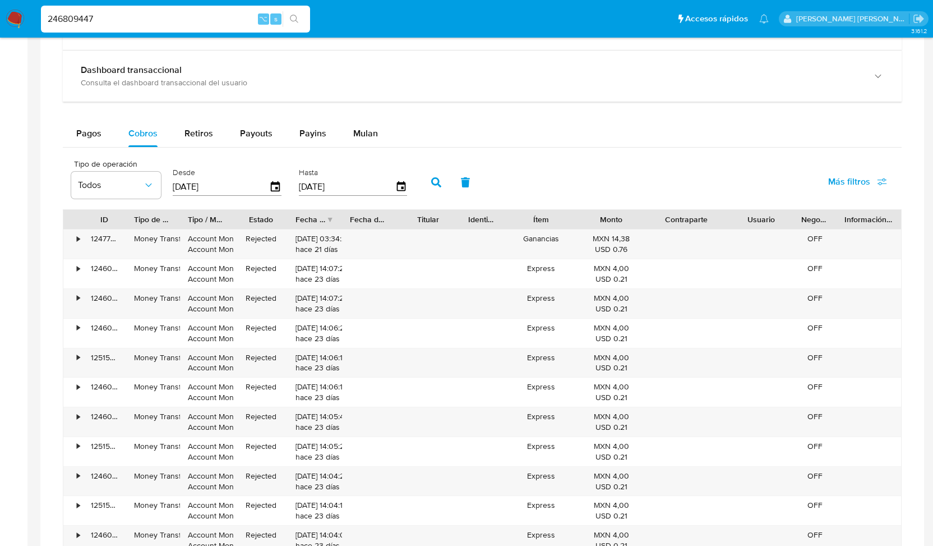
drag, startPoint x: 724, startPoint y: 220, endPoint x: 742, endPoint y: 220, distance: 18.5
click at [742, 220] on div "ID Tipo de operación Tipo / Método Estado Fecha de creación Fecha de aprobación…" at bounding box center [482, 219] width 838 height 19
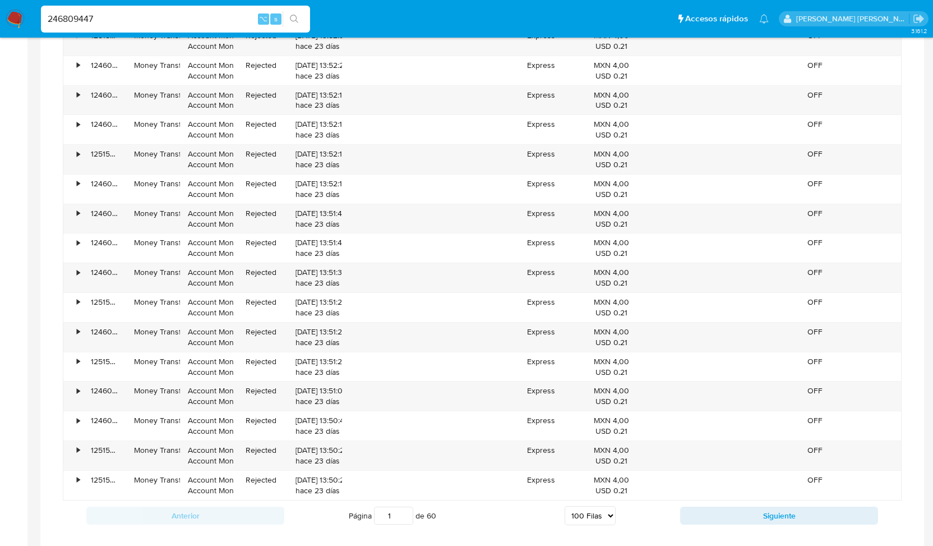
scroll to position [3367, 0]
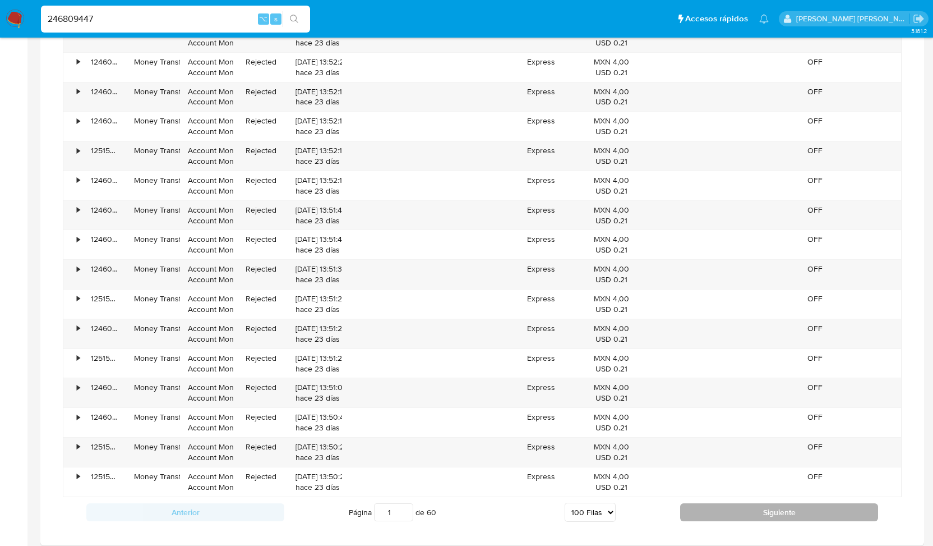
click at [743, 503] on button "Siguiente" at bounding box center [779, 512] width 198 height 18
type input "2"
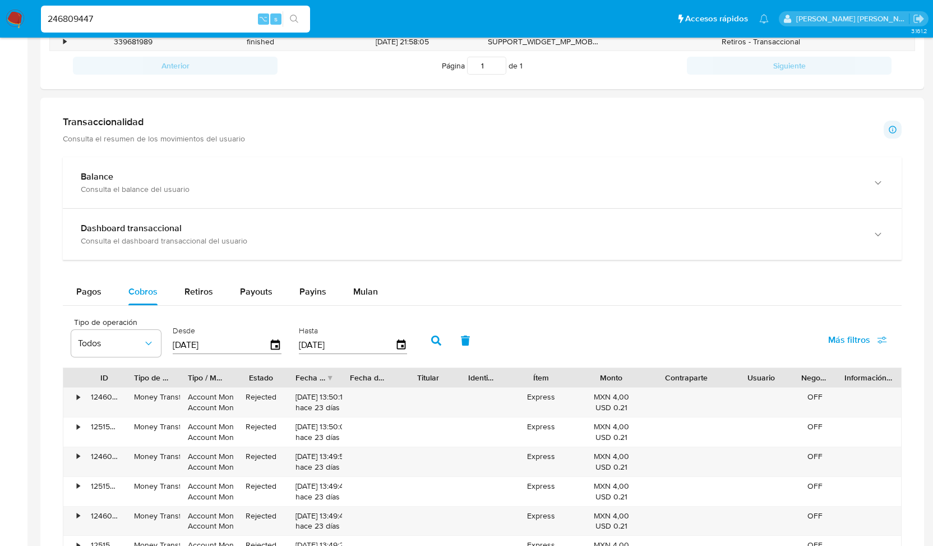
scroll to position [529, 0]
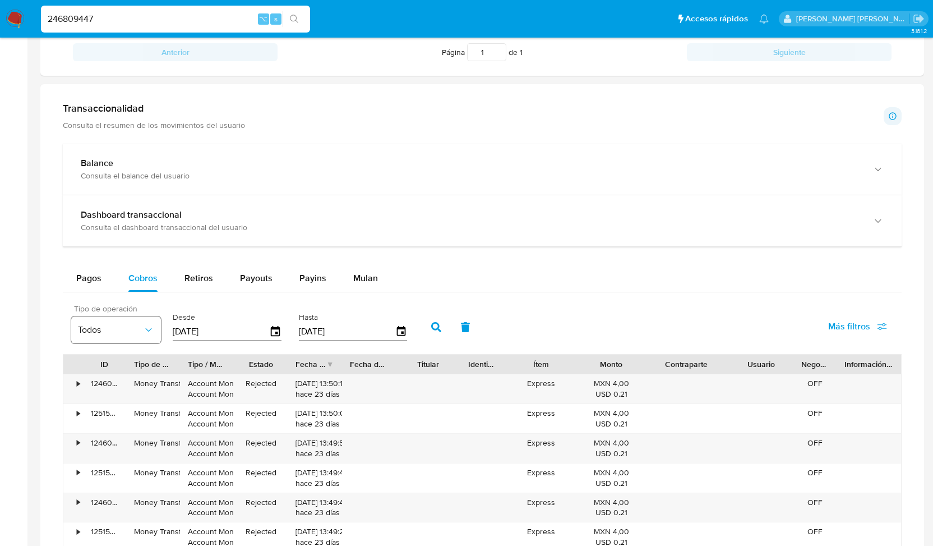
click at [124, 326] on span "Todos" at bounding box center [110, 329] width 65 height 11
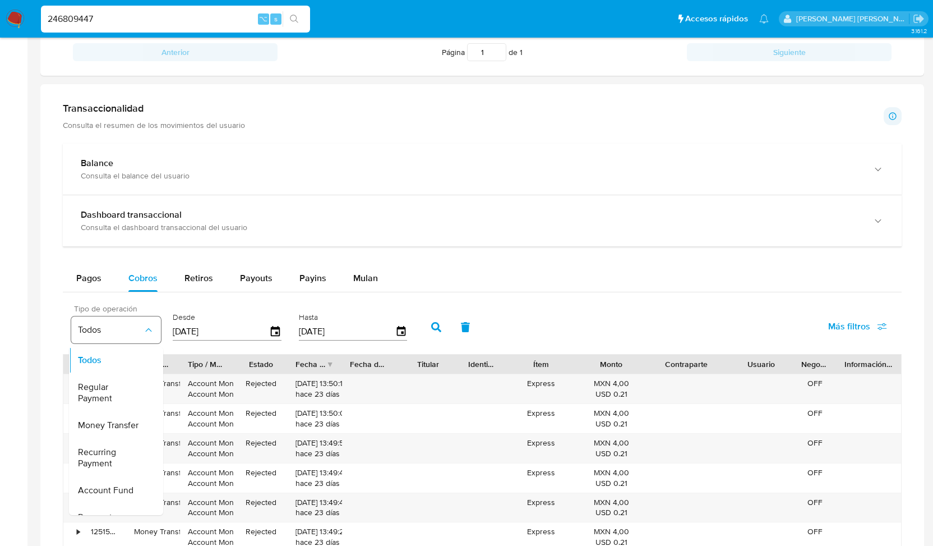
click at [124, 326] on span "Todos" at bounding box center [110, 329] width 65 height 11
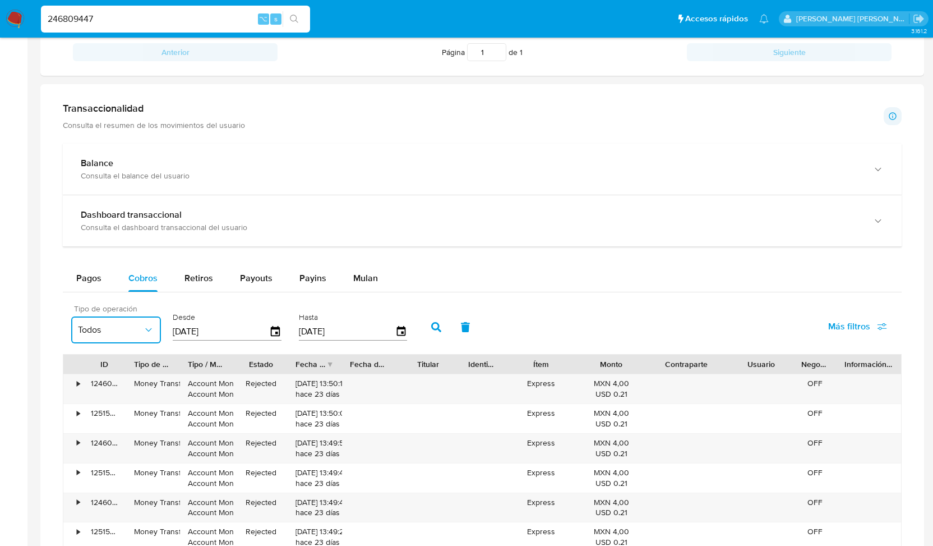
click at [153, 329] on icon "button" at bounding box center [148, 329] width 11 height 11
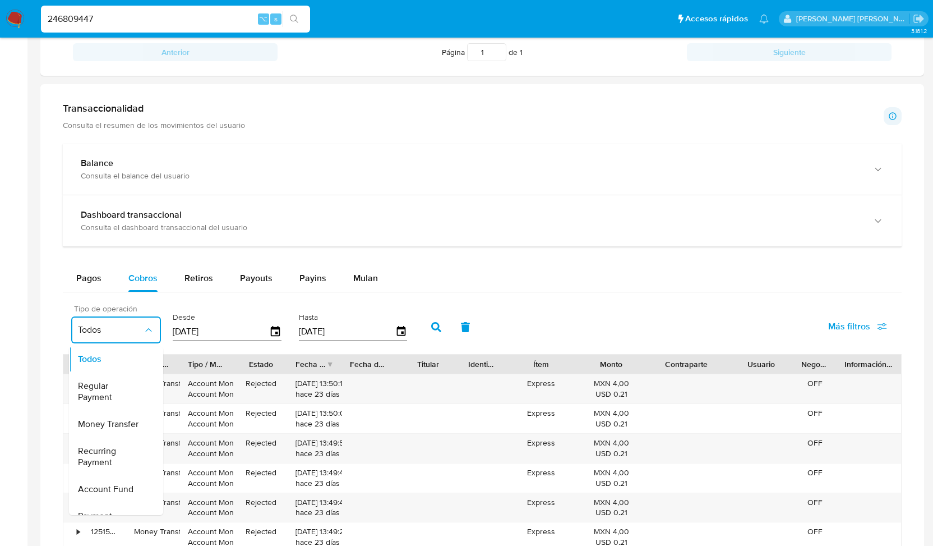
scroll to position [0, 0]
click at [124, 421] on span "Money Transfer" at bounding box center [108, 424] width 61 height 11
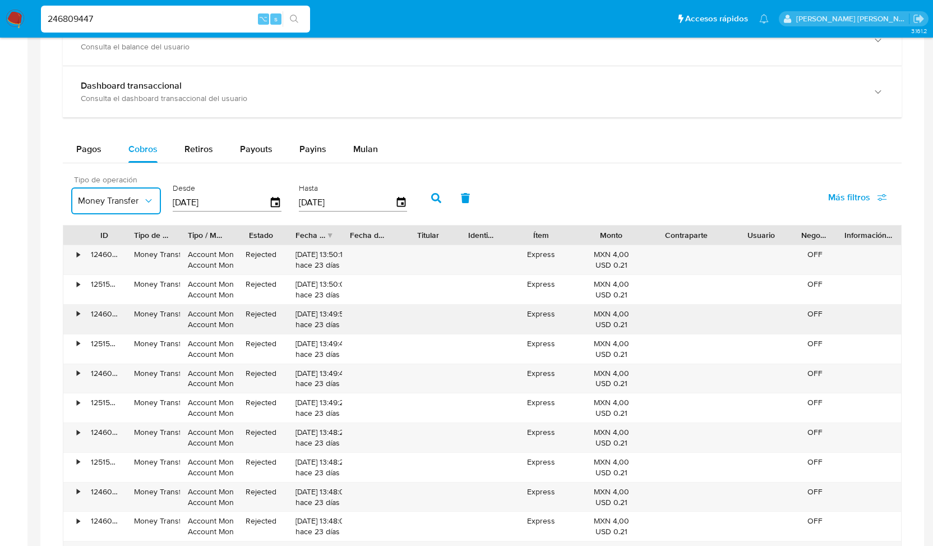
scroll to position [662, 0]
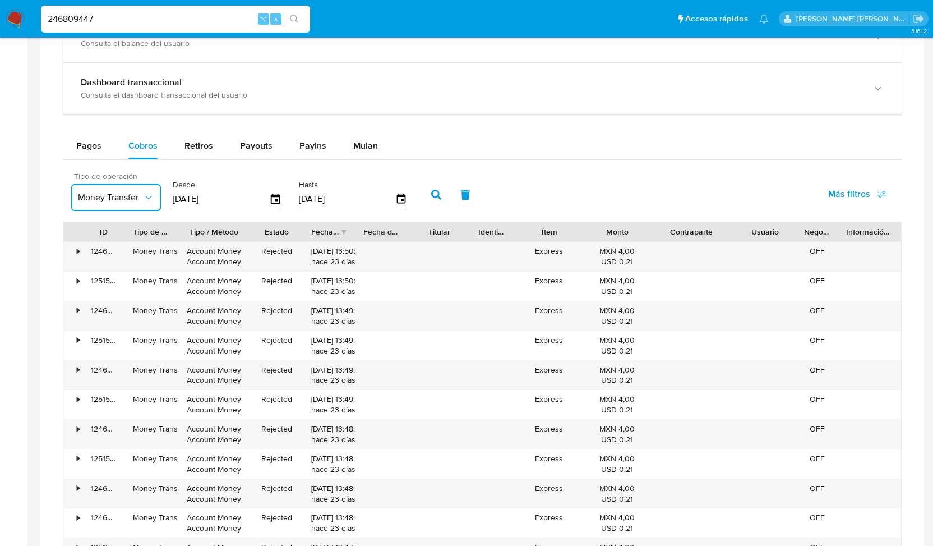
drag, startPoint x: 234, startPoint y: 228, endPoint x: 253, endPoint y: 228, distance: 19.6
click at [253, 228] on div at bounding box center [251, 231] width 20 height 19
click at [77, 250] on div "•" at bounding box center [78, 251] width 3 height 11
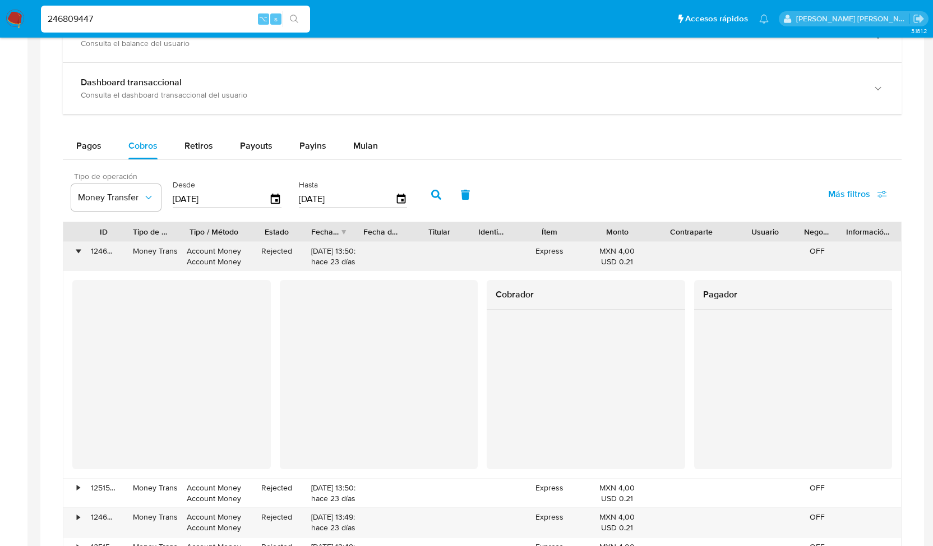
click at [77, 250] on div "•" at bounding box center [78, 251] width 3 height 11
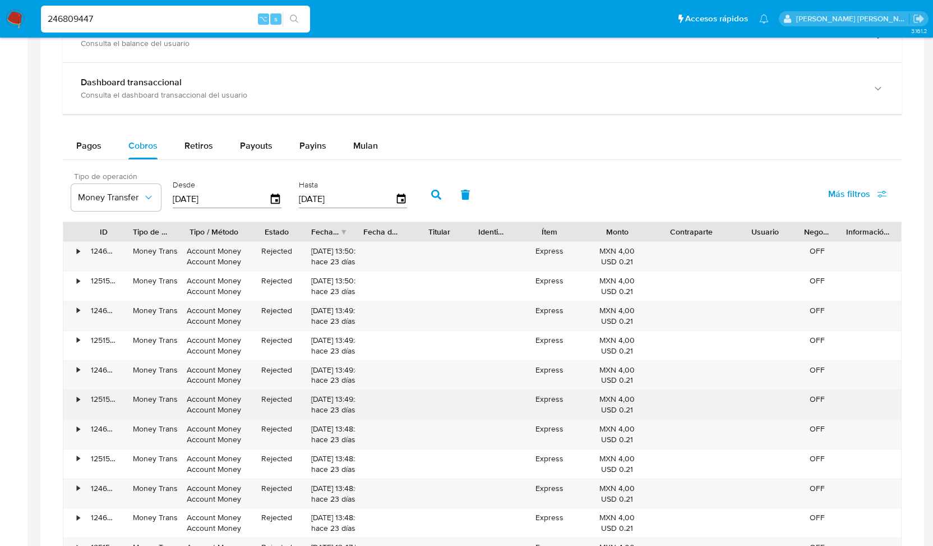
click at [77, 394] on div "•" at bounding box center [78, 399] width 3 height 11
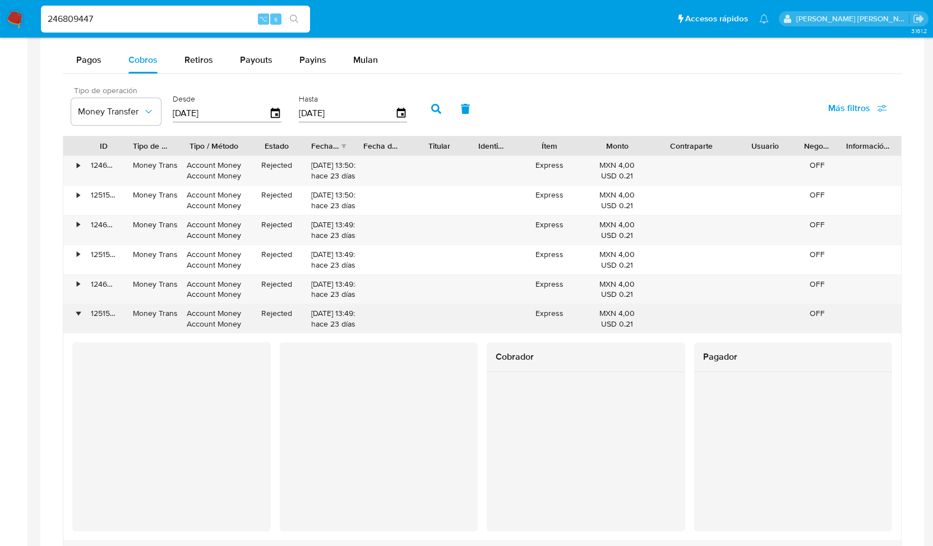
scroll to position [754, 0]
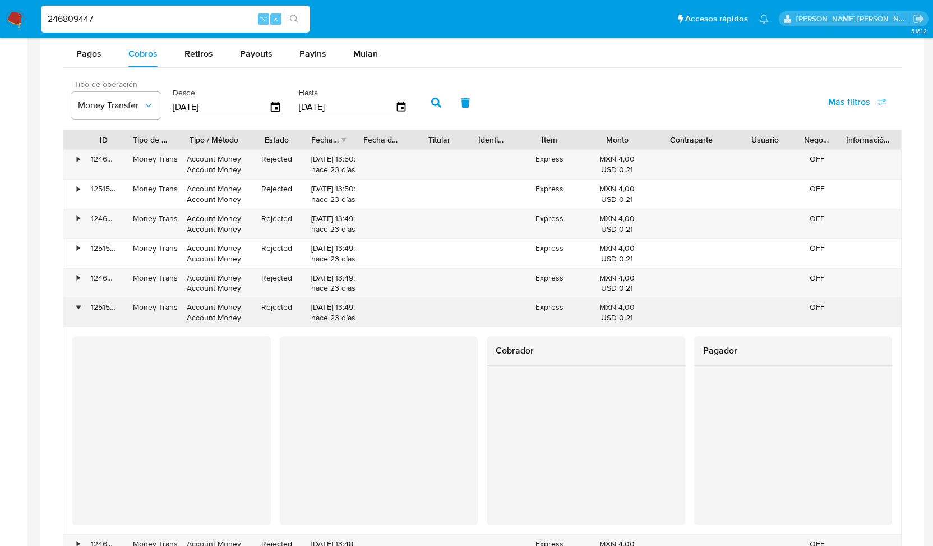
click at [79, 302] on div "•" at bounding box center [78, 307] width 3 height 11
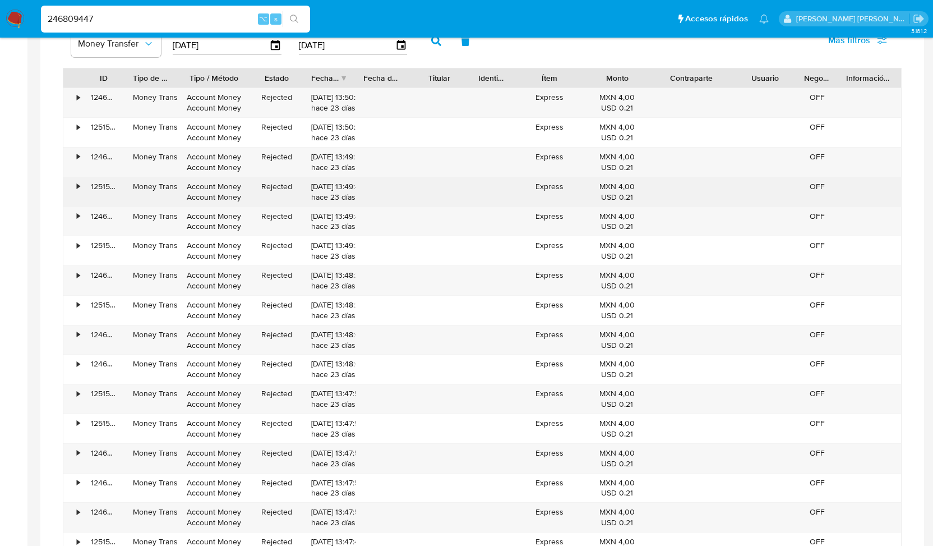
scroll to position [818, 0]
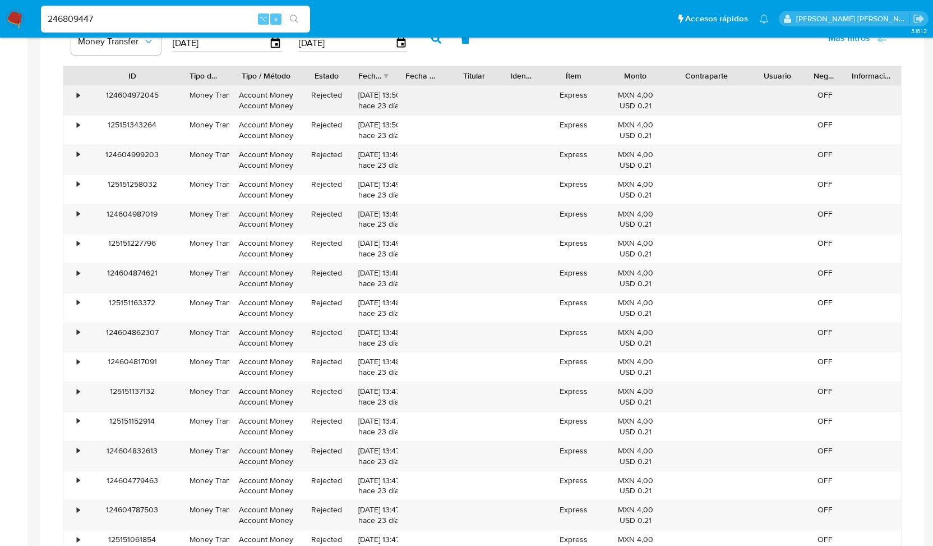
drag, startPoint x: 116, startPoint y: 76, endPoint x: 172, endPoint y: 85, distance: 57.3
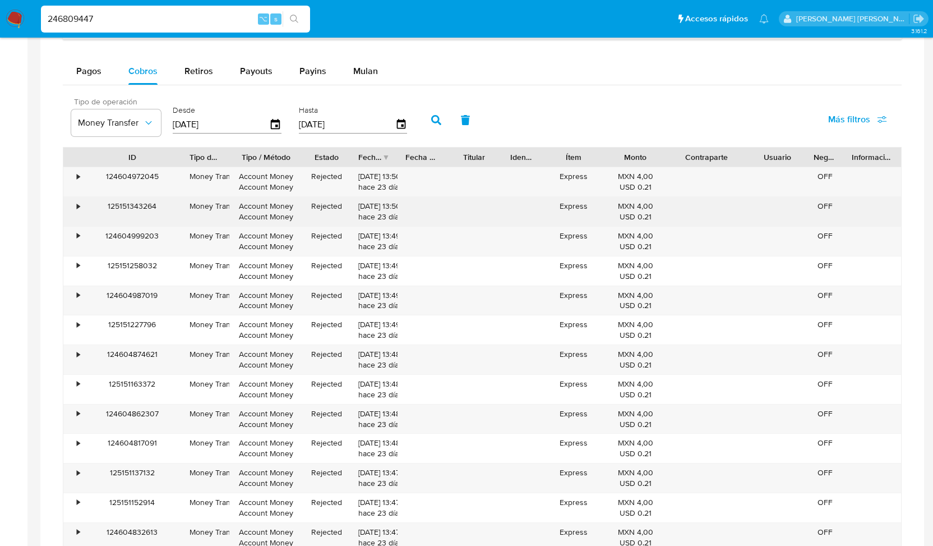
scroll to position [716, 0]
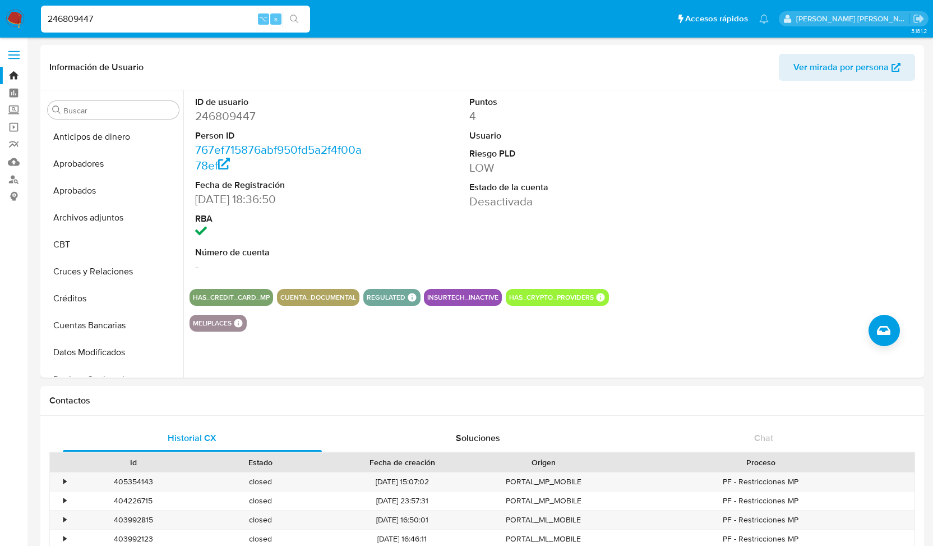
select select "100"
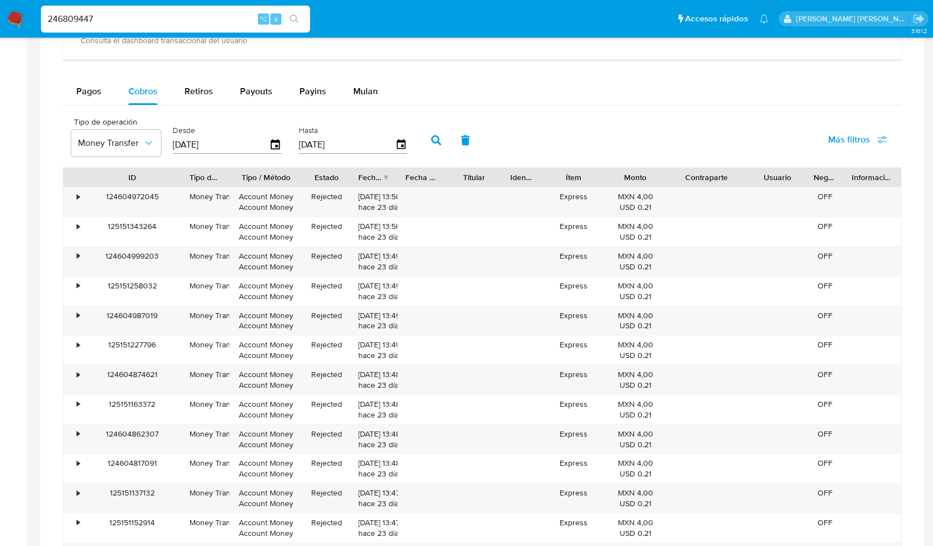
scroll to position [522, 0]
click at [880, 137] on icon "button" at bounding box center [882, 140] width 10 height 10
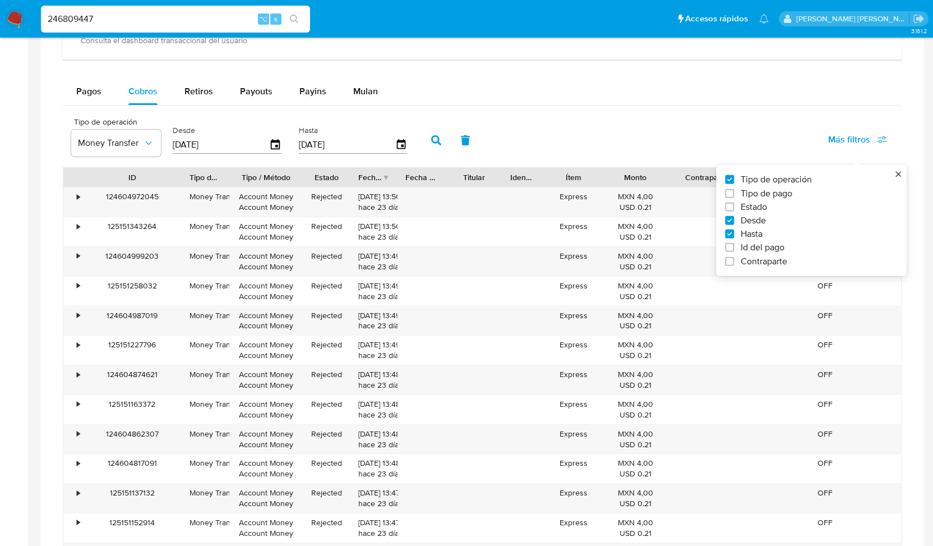
click at [647, 118] on div "Tipo de operación Money Transfer Desde [DATE] Hasta [DATE] Más filtros Tipo de …" at bounding box center [482, 139] width 839 height 56
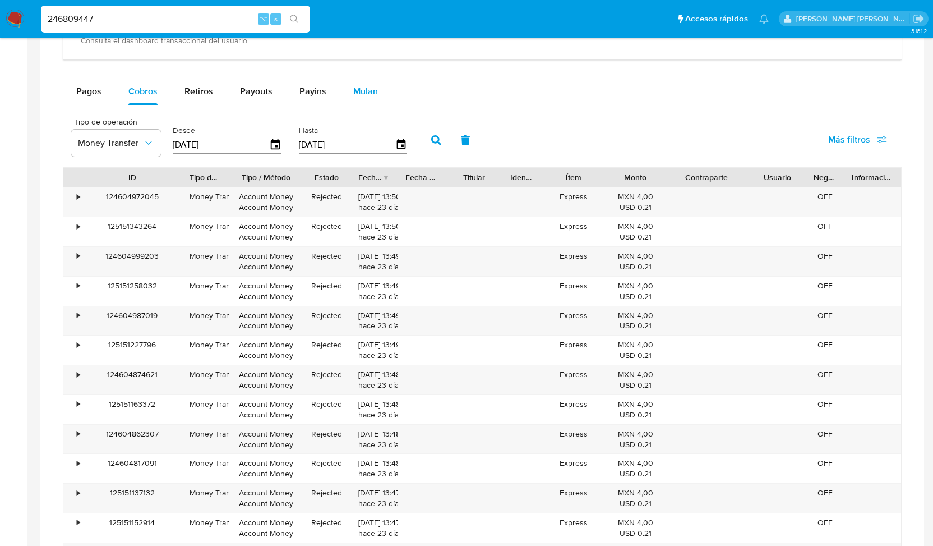
click at [358, 86] on span "Mulan" at bounding box center [365, 91] width 25 height 13
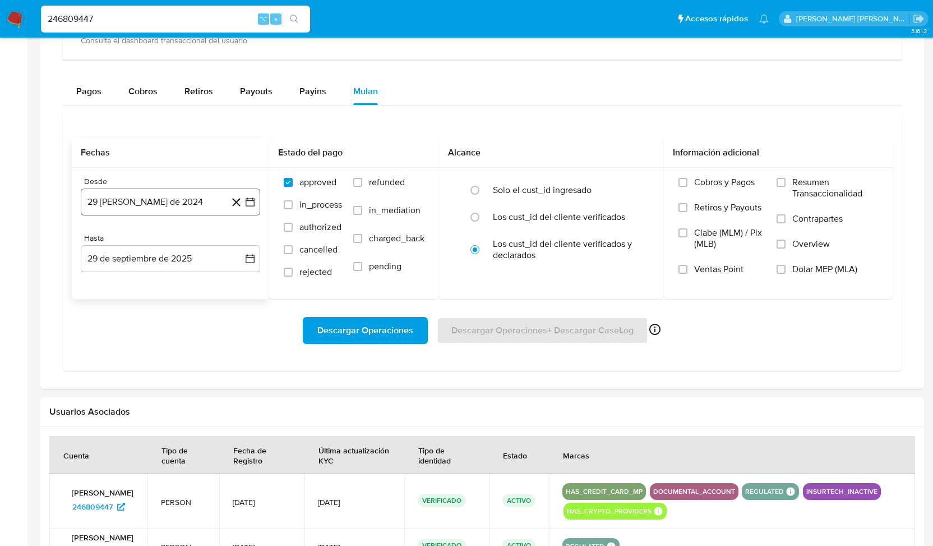
click at [247, 199] on icon "button" at bounding box center [249, 201] width 11 height 11
click at [240, 241] on icon "Mes siguiente" at bounding box center [239, 242] width 13 height 13
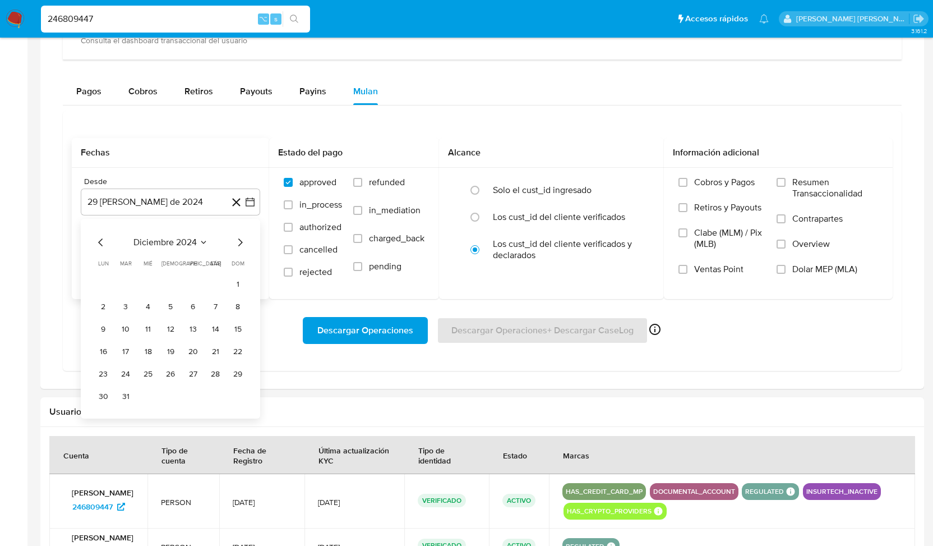
click at [240, 241] on icon "Mes siguiente" at bounding box center [239, 242] width 13 height 13
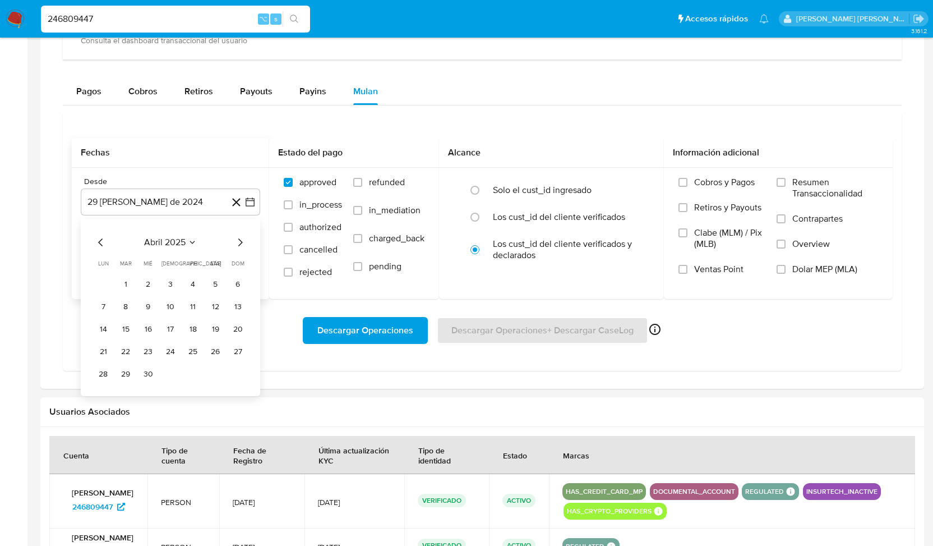
click at [240, 241] on icon "Mes siguiente" at bounding box center [239, 242] width 13 height 13
click at [107, 277] on button "1" at bounding box center [103, 284] width 18 height 18
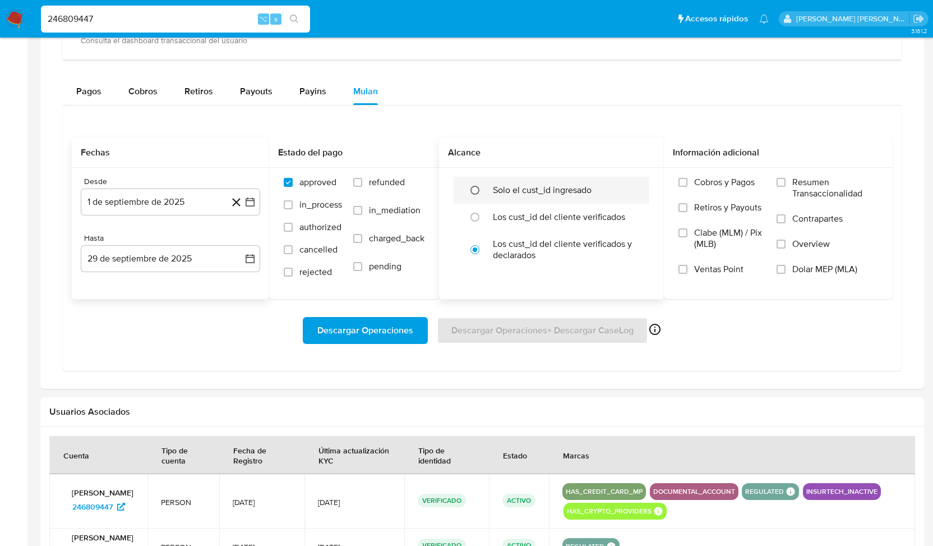
click at [478, 187] on input "radio" at bounding box center [475, 190] width 18 height 18
radio input "true"
click at [685, 182] on input "Cobros y Pagos" at bounding box center [683, 182] width 9 height 9
click at [683, 203] on input "Retiros y Payouts" at bounding box center [683, 207] width 9 height 9
click at [394, 326] on span "Descargar Operaciones" at bounding box center [365, 330] width 96 height 25
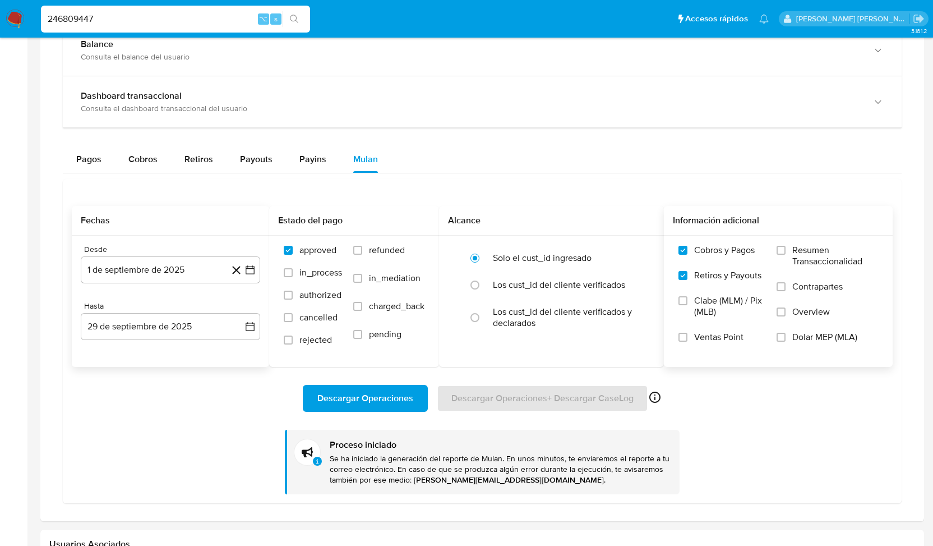
scroll to position [649, 0]
click at [90, 159] on span "Pagos" at bounding box center [88, 157] width 25 height 13
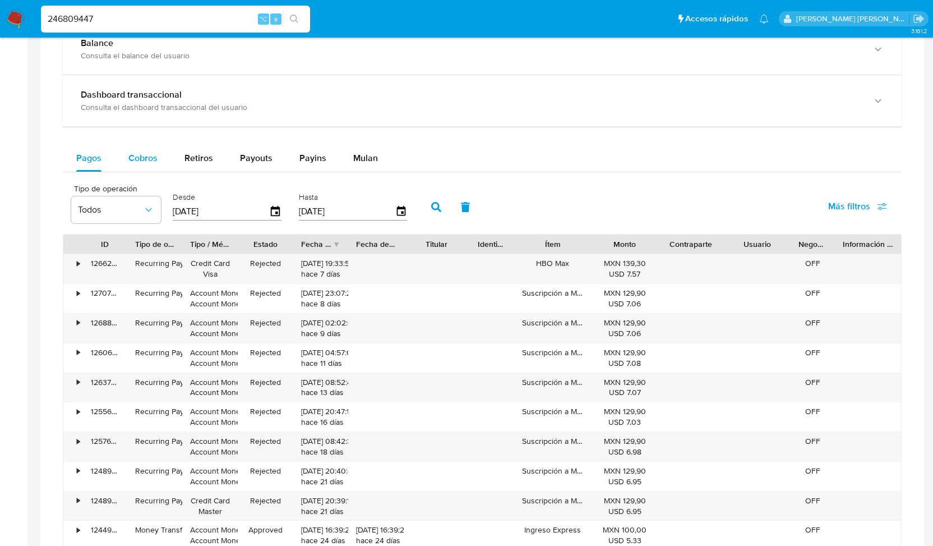
click at [154, 147] on div "Cobros" at bounding box center [142, 158] width 29 height 27
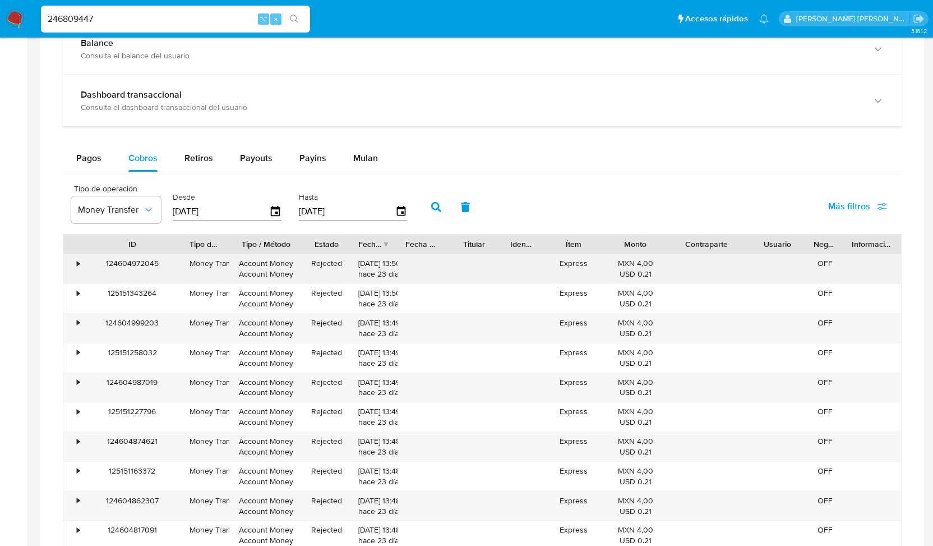
drag, startPoint x: 165, startPoint y: 261, endPoint x: 103, endPoint y: 259, distance: 62.8
click at [103, 259] on div "124604972045" at bounding box center [132, 268] width 99 height 29
click at [146, 208] on icon "button" at bounding box center [148, 209] width 6 height 3
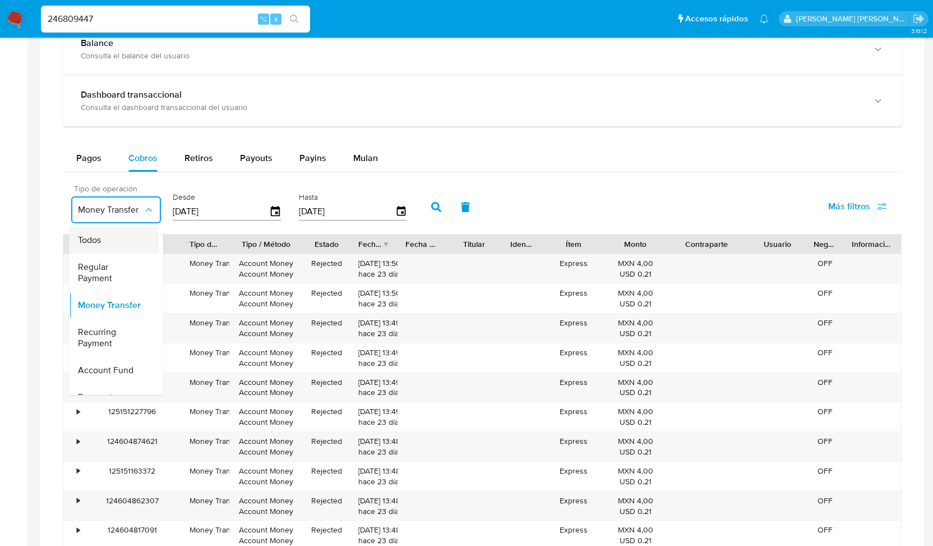
click at [85, 239] on span "Todos" at bounding box center [89, 239] width 23 height 11
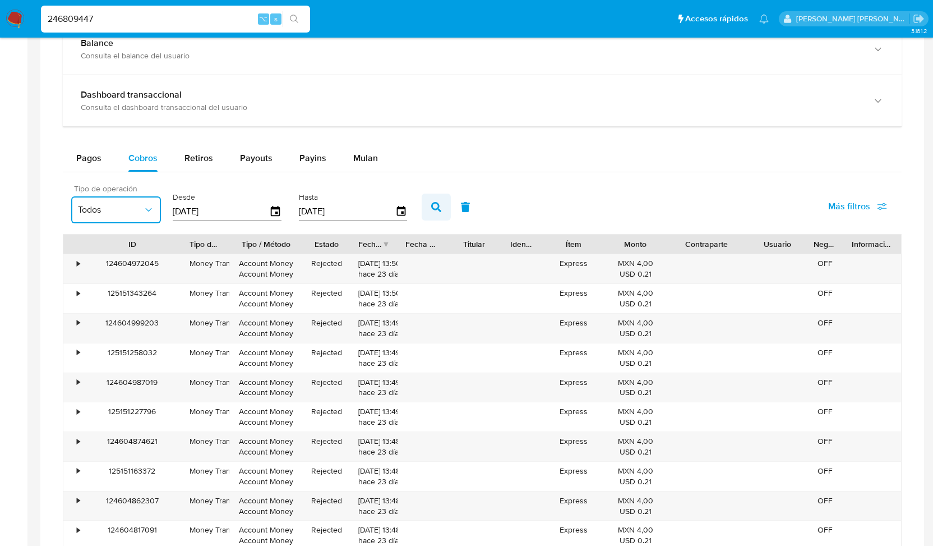
click at [433, 203] on icon "button" at bounding box center [436, 207] width 10 height 10
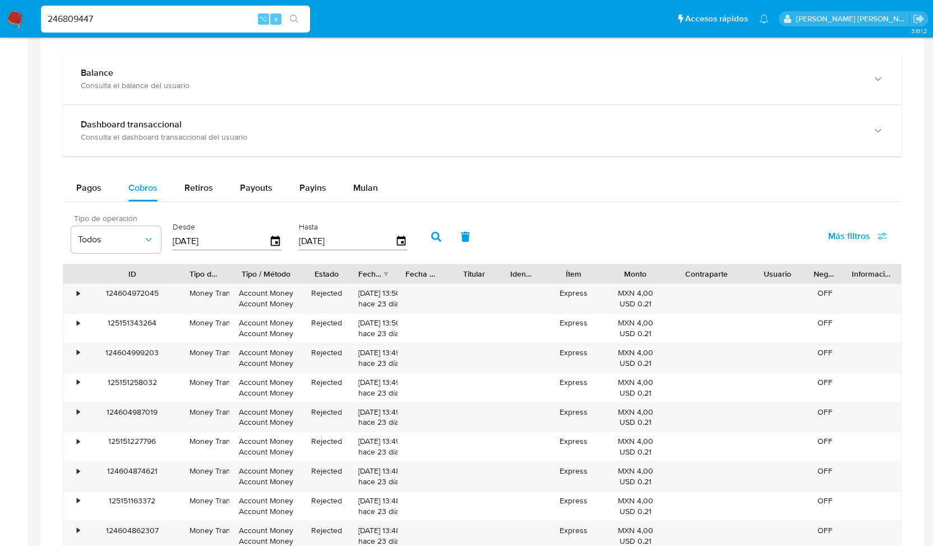
scroll to position [625, 0]
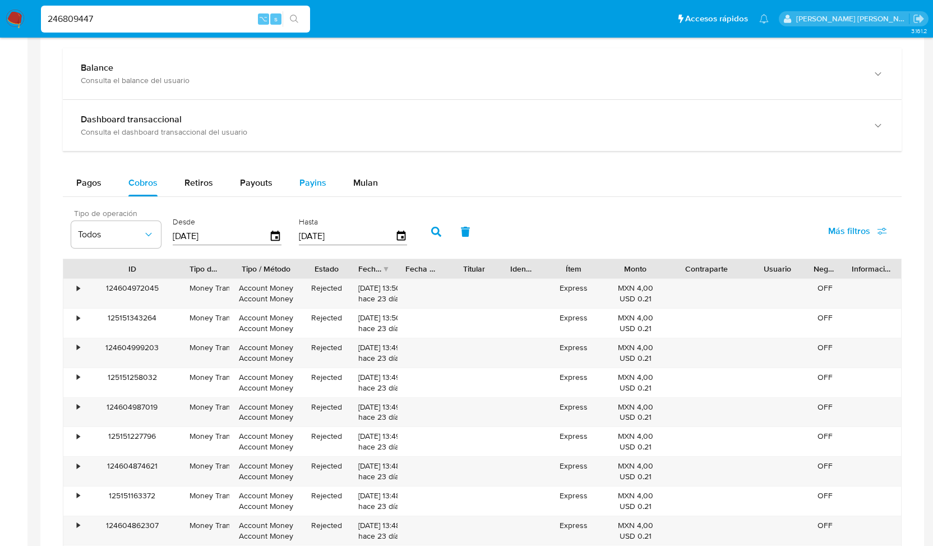
click at [320, 178] on span "Payins" at bounding box center [312, 182] width 27 height 13
select select "10"
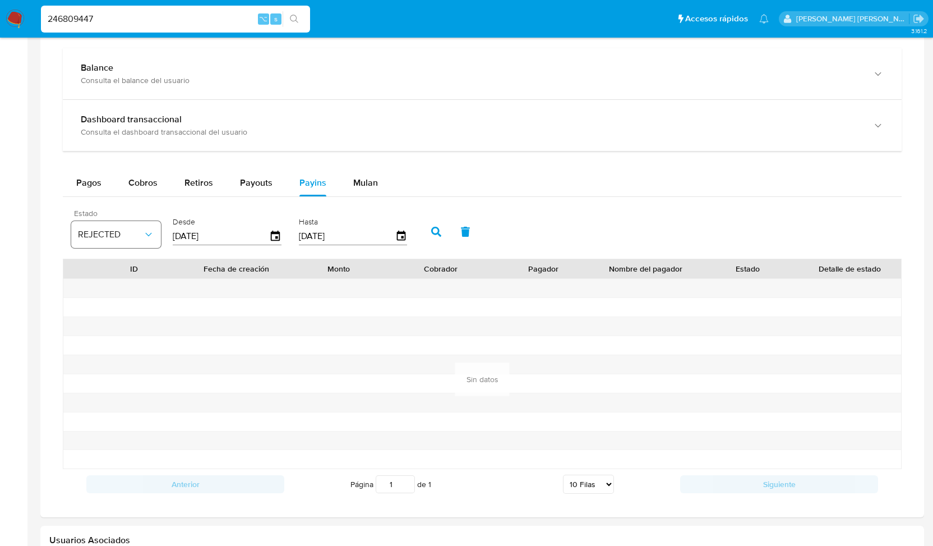
click at [149, 229] on icon "button" at bounding box center [148, 234] width 11 height 11
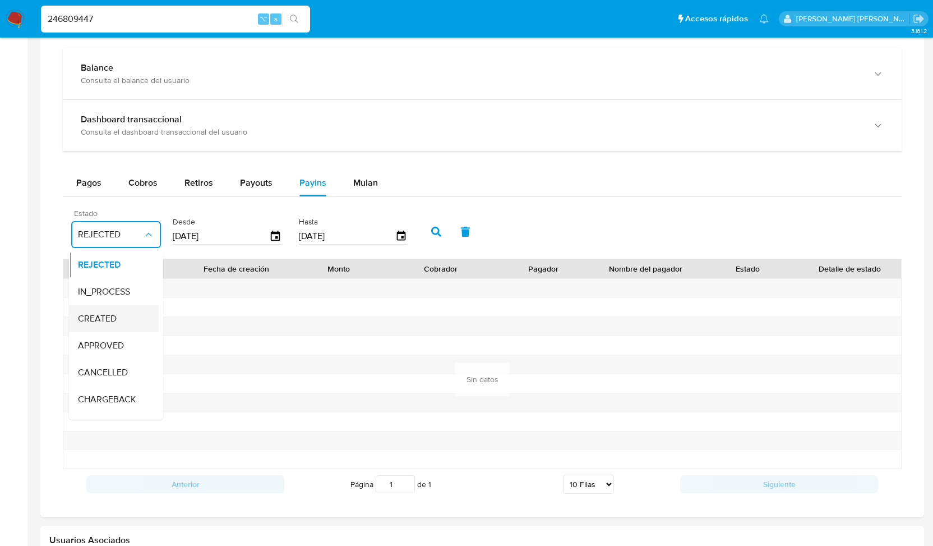
scroll to position [74, 0]
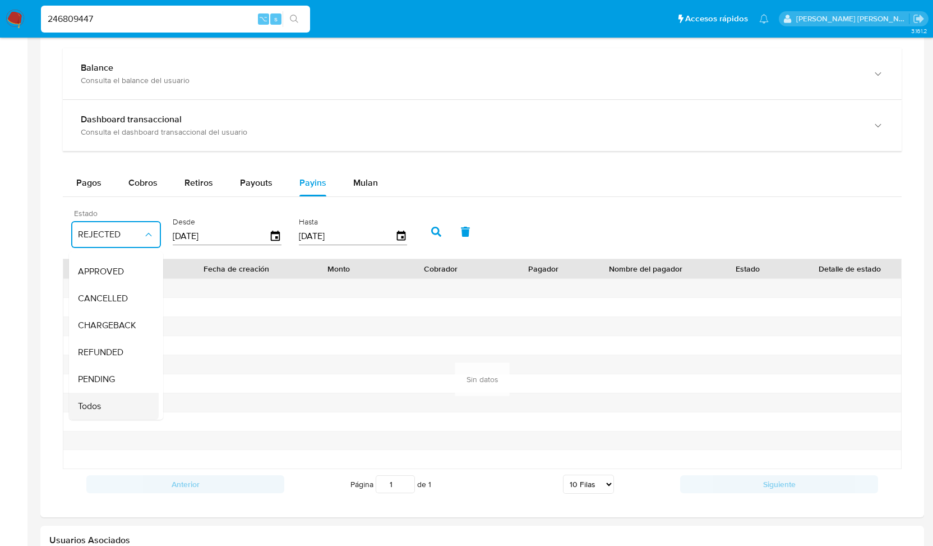
click at [102, 404] on div "Todos" at bounding box center [110, 406] width 65 height 27
click at [431, 232] on icon "button" at bounding box center [436, 232] width 10 height 10
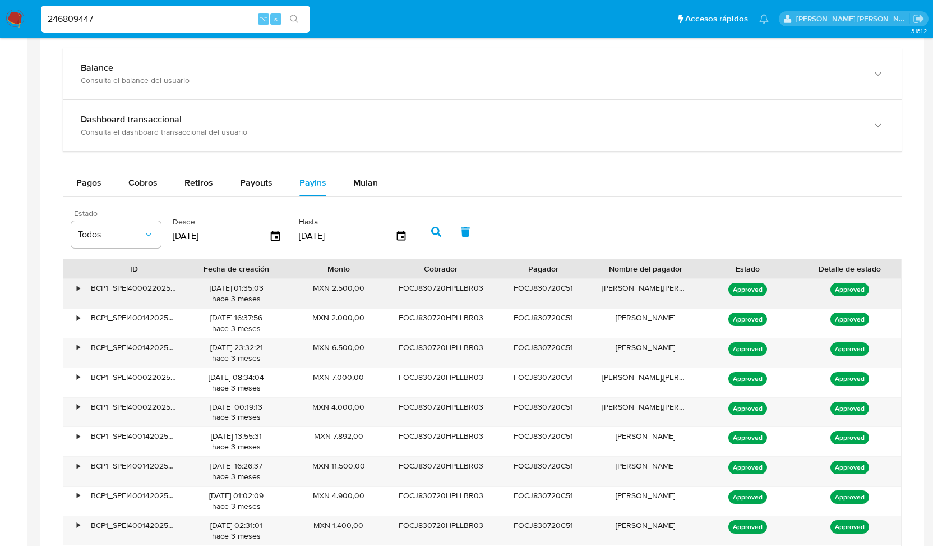
click at [68, 287] on div "•" at bounding box center [73, 293] width 20 height 29
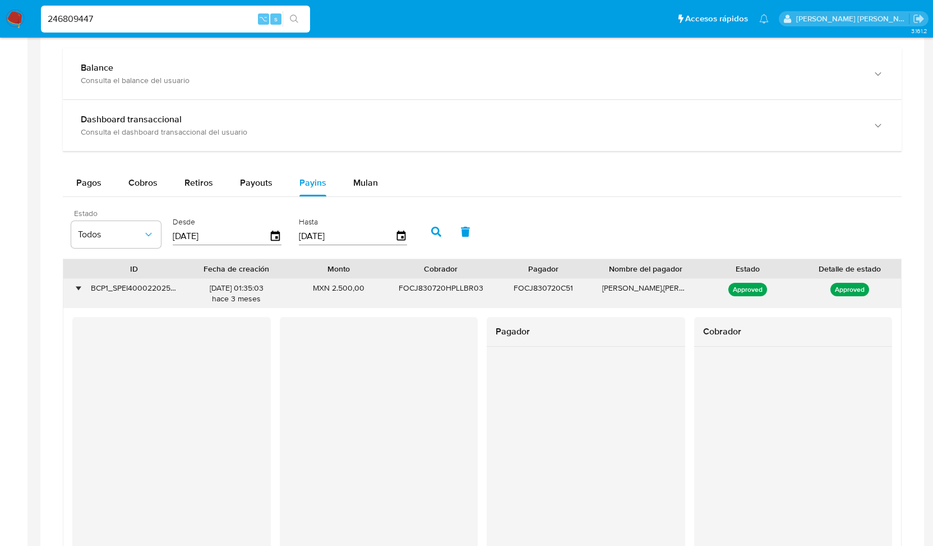
click at [80, 288] on div "•" at bounding box center [73, 293] width 20 height 29
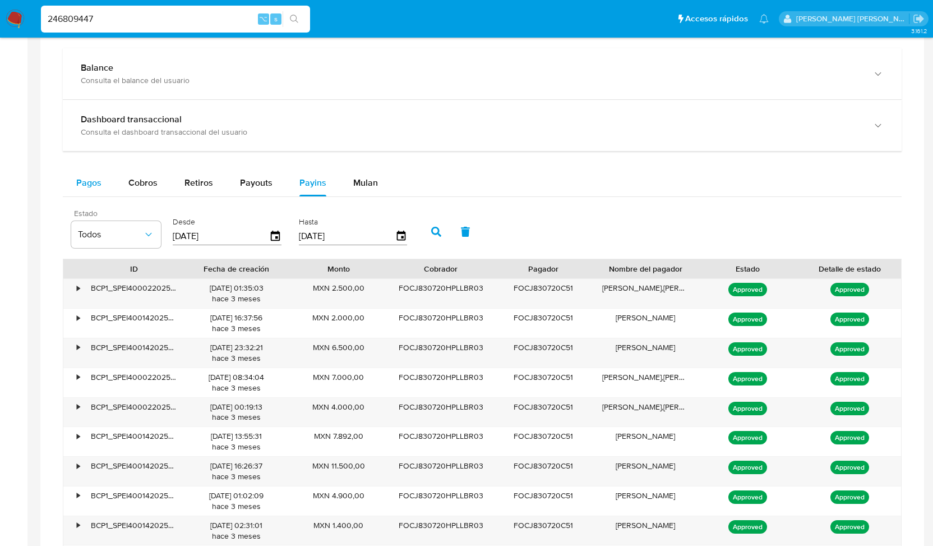
click at [90, 183] on span "Pagos" at bounding box center [88, 182] width 25 height 13
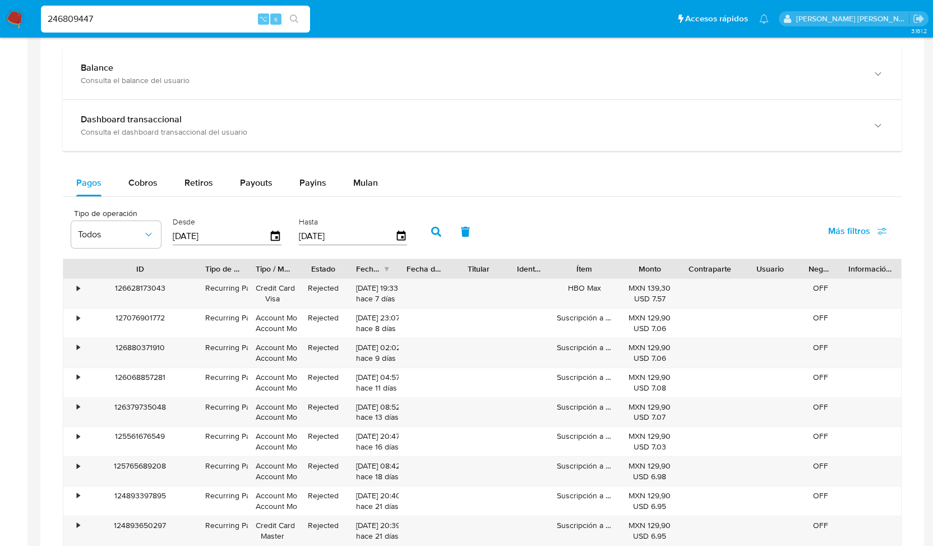
drag, startPoint x: 119, startPoint y: 267, endPoint x: 188, endPoint y: 276, distance: 69.5
click at [188, 276] on div "ID Tipo de operación Tipo / Método Estado Fecha de creación Fecha de aprobación…" at bounding box center [482, 417] width 839 height 316
drag, startPoint x: 169, startPoint y: 288, endPoint x: 102, endPoint y: 287, distance: 66.7
click at [102, 287] on div "126628173043" at bounding box center [140, 293] width 114 height 29
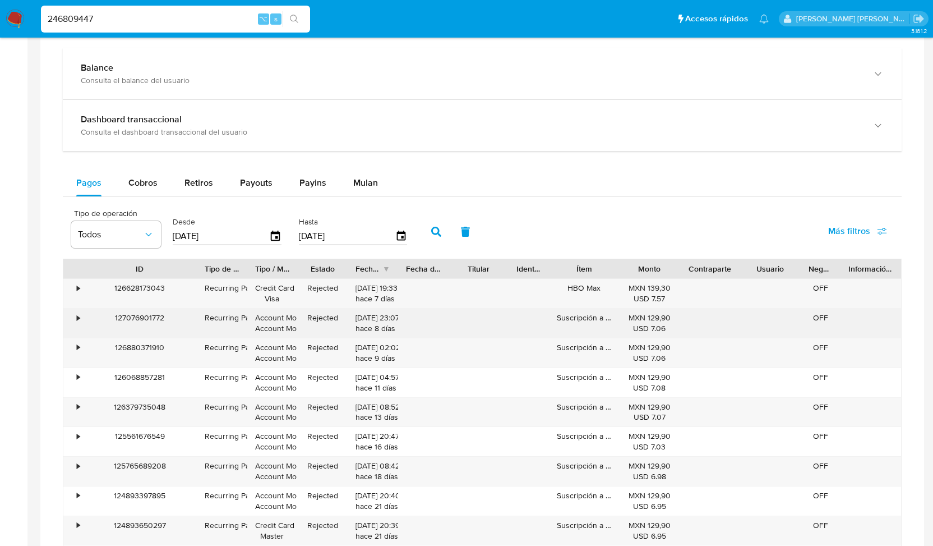
drag, startPoint x: 173, startPoint y: 315, endPoint x: 99, endPoint y: 314, distance: 74.6
click at [99, 314] on div "127076901772" at bounding box center [140, 322] width 114 height 29
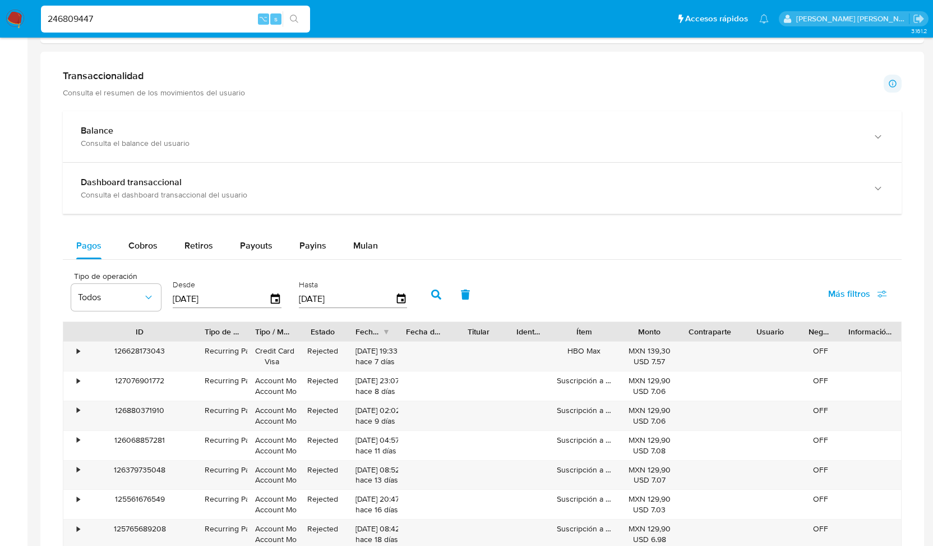
scroll to position [561, 0]
click at [141, 245] on span "Cobros" at bounding box center [142, 246] width 29 height 13
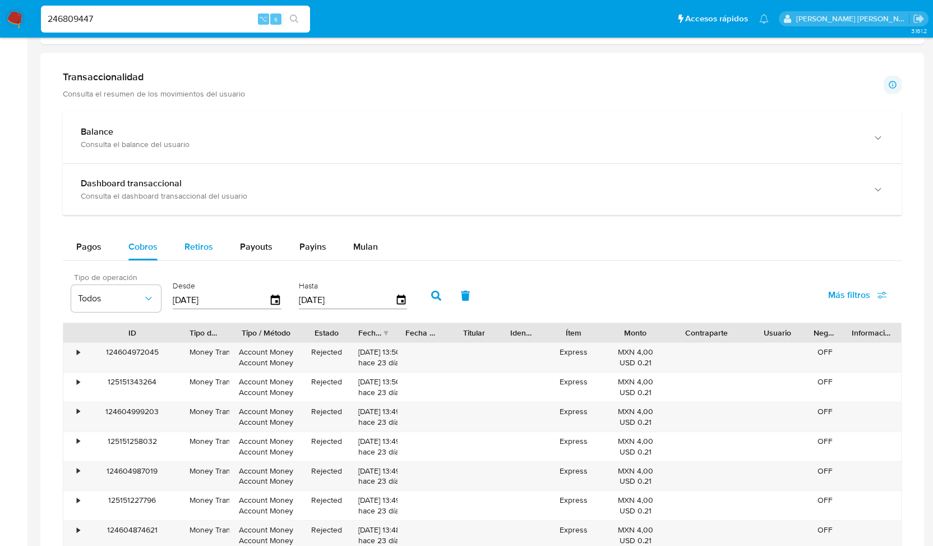
click at [208, 246] on span "Retiros" at bounding box center [198, 246] width 29 height 13
select select "10"
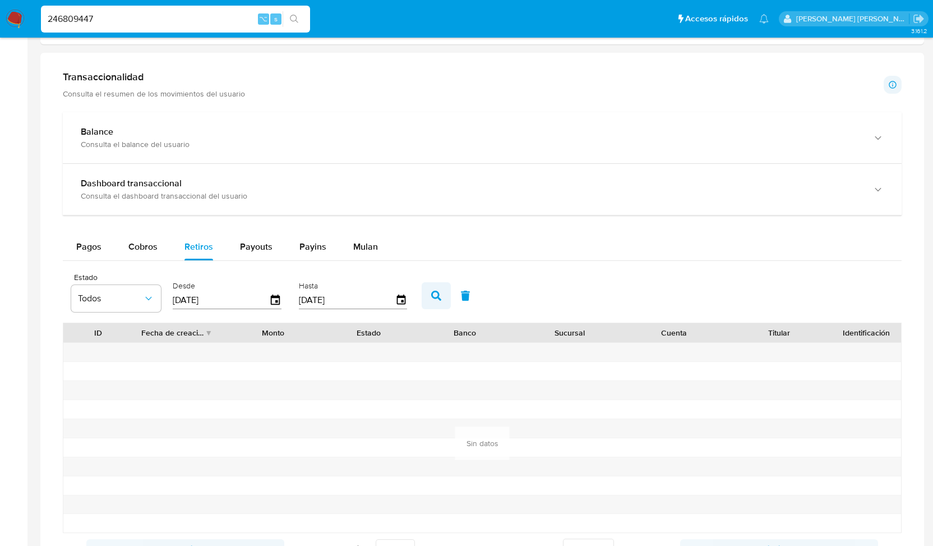
click at [435, 288] on button "button" at bounding box center [436, 295] width 29 height 27
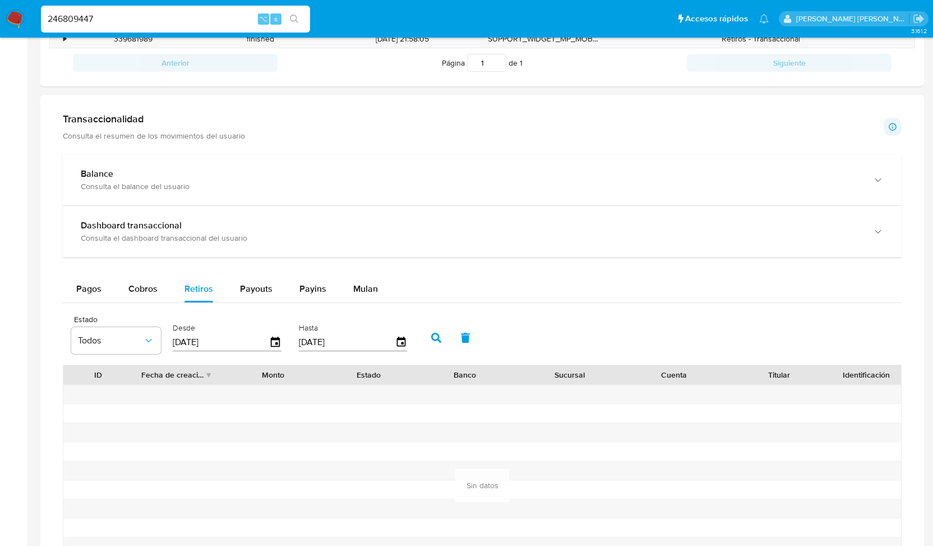
scroll to position [526, 0]
